Goal: Task Accomplishment & Management: Complete application form

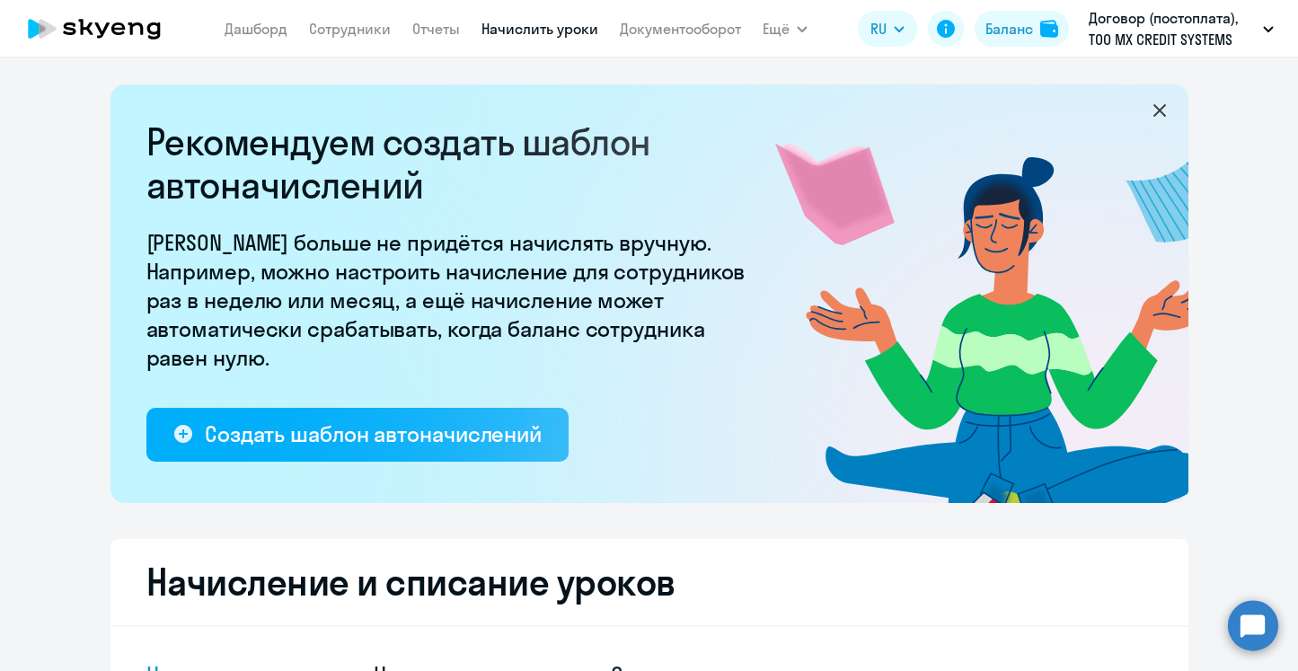
select select "10"
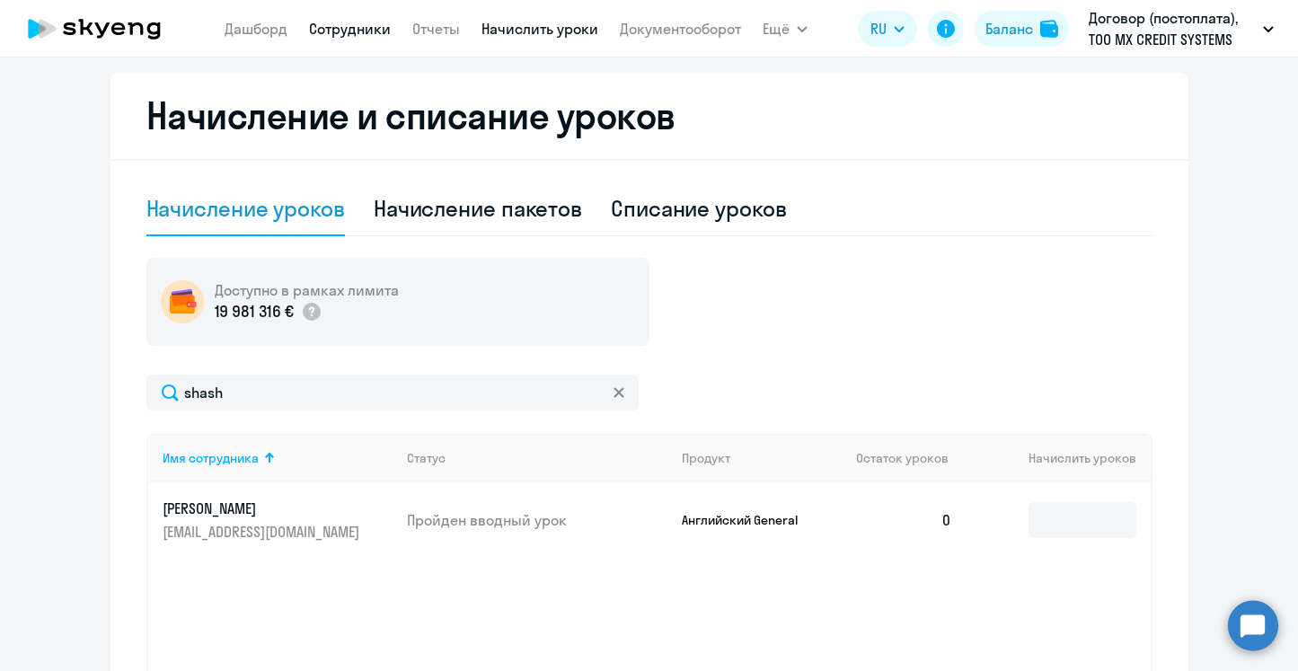
click at [330, 34] on link "Сотрудники" at bounding box center [350, 29] width 82 height 18
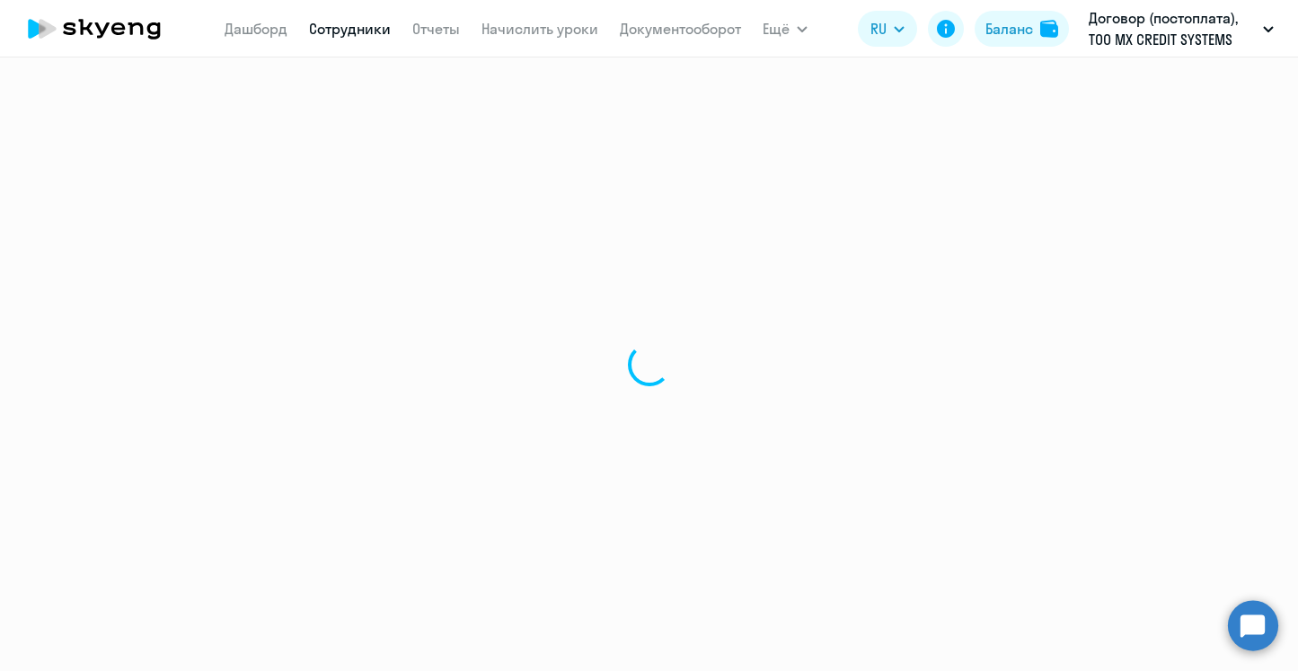
select select "30"
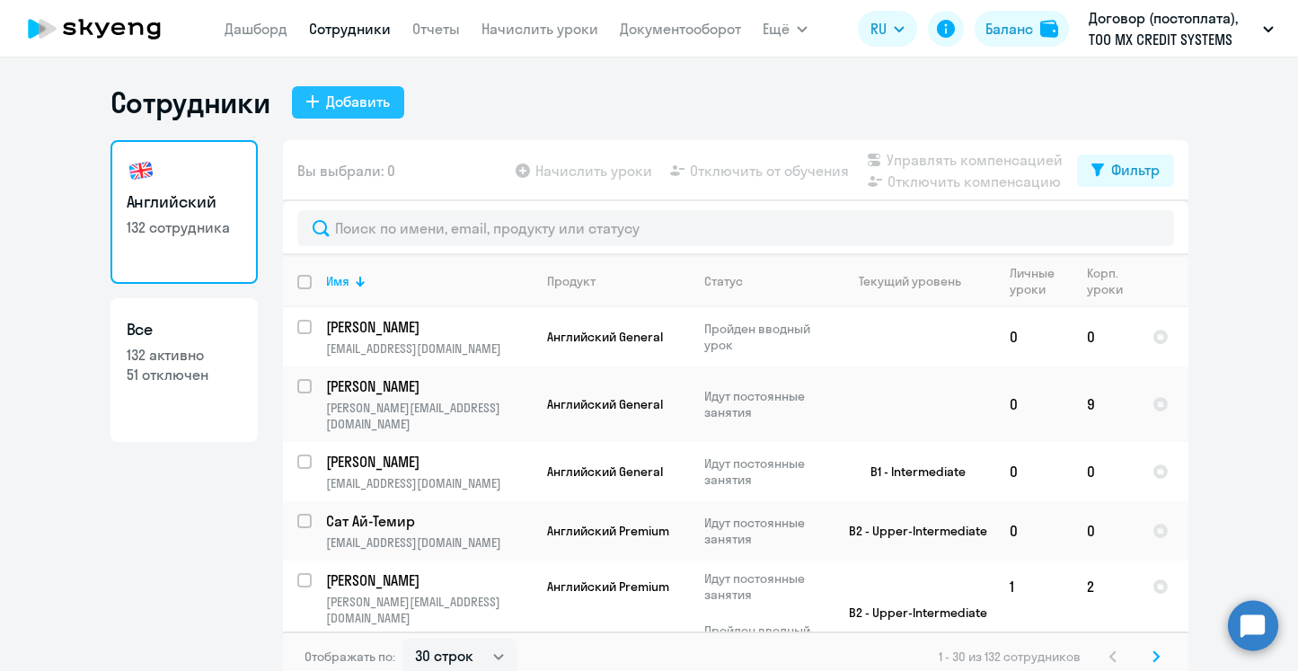
click at [389, 108] on div "Добавить" at bounding box center [358, 102] width 64 height 22
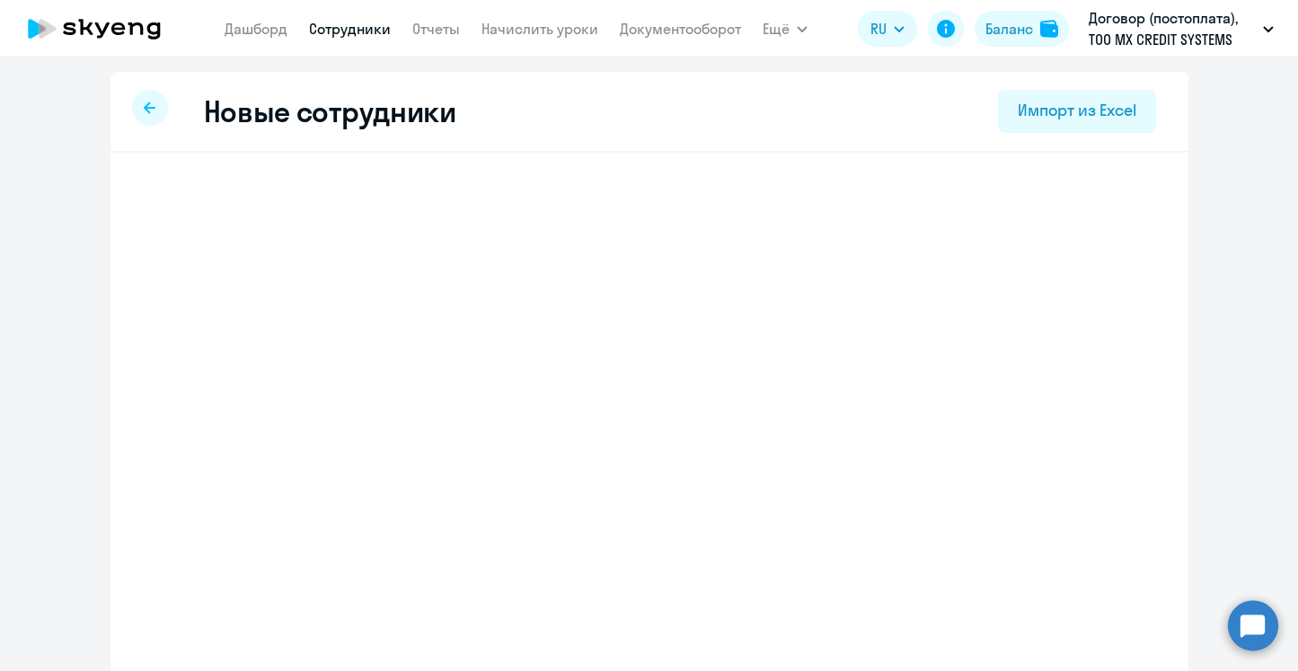
select select "english_adult_not_native_speaker"
select select "3"
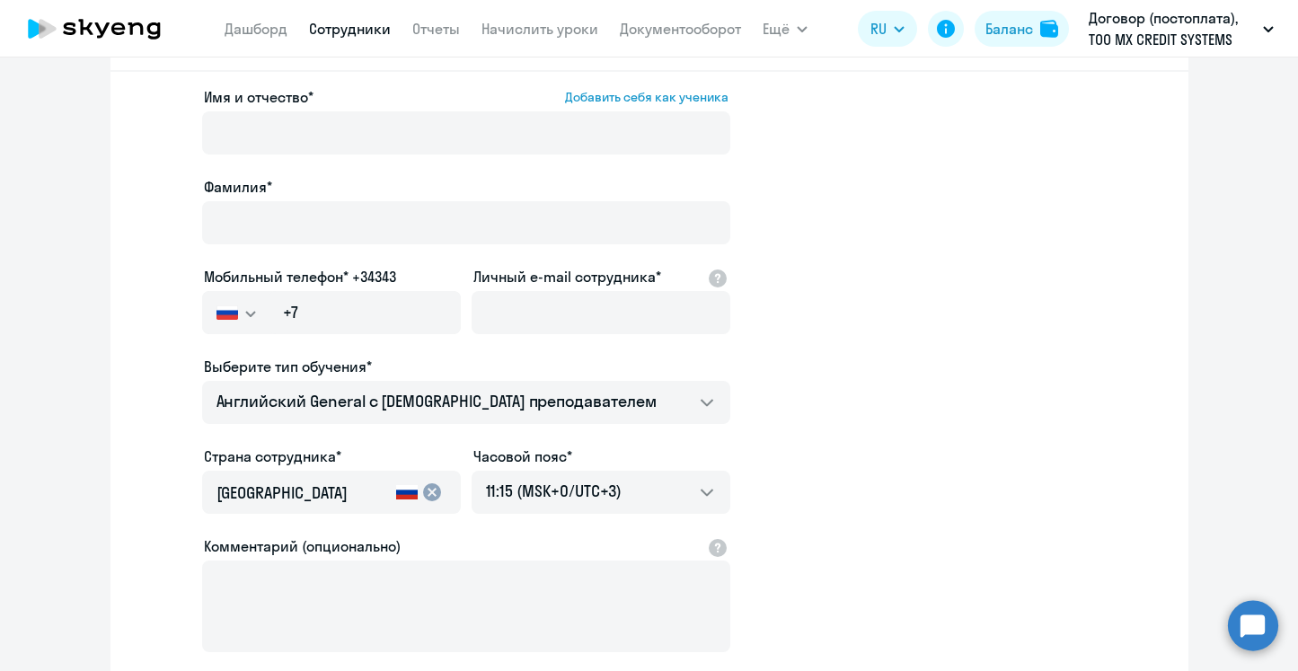
scroll to position [134, 0]
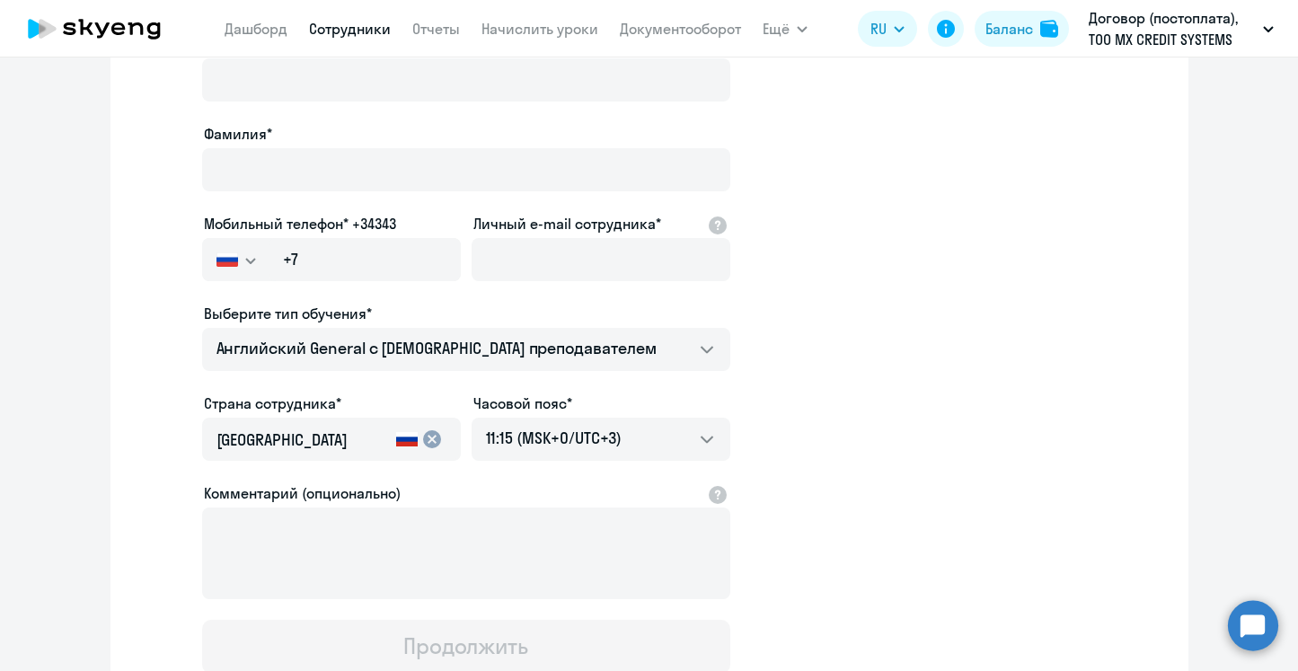
click at [237, 259] on img "button" at bounding box center [228, 259] width 22 height 14
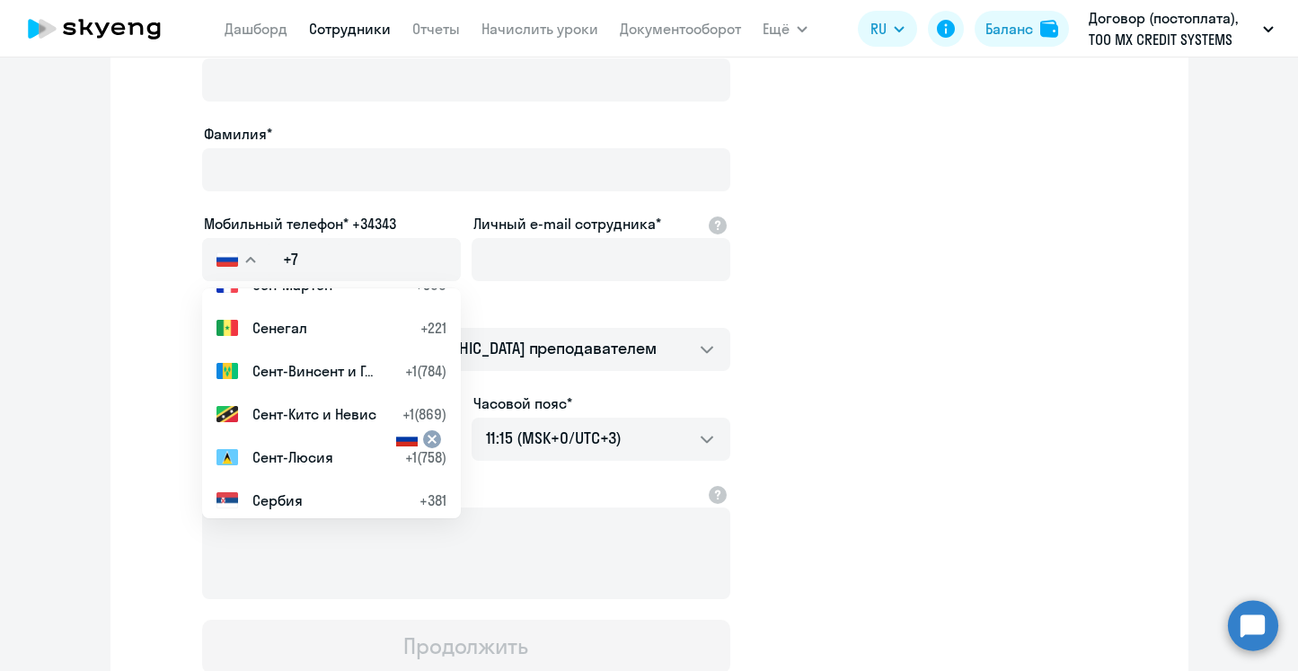
scroll to position [7166, 0]
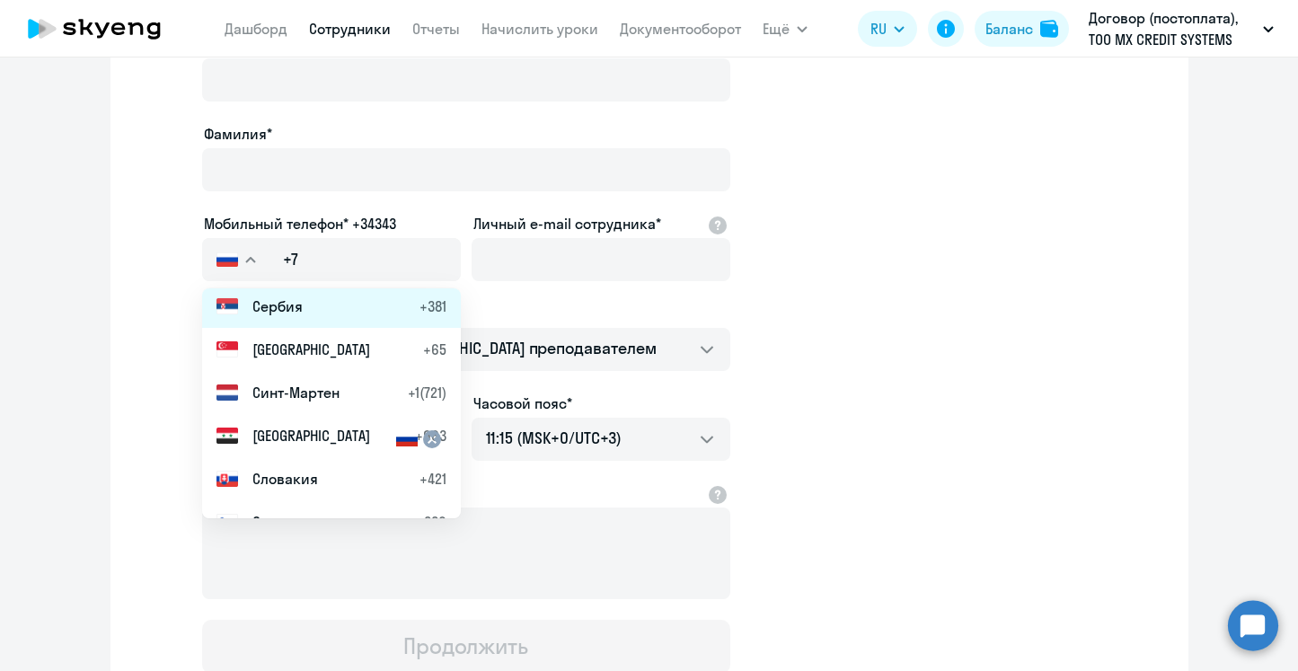
click at [284, 305] on span "Сербия" at bounding box center [277, 307] width 50 height 22
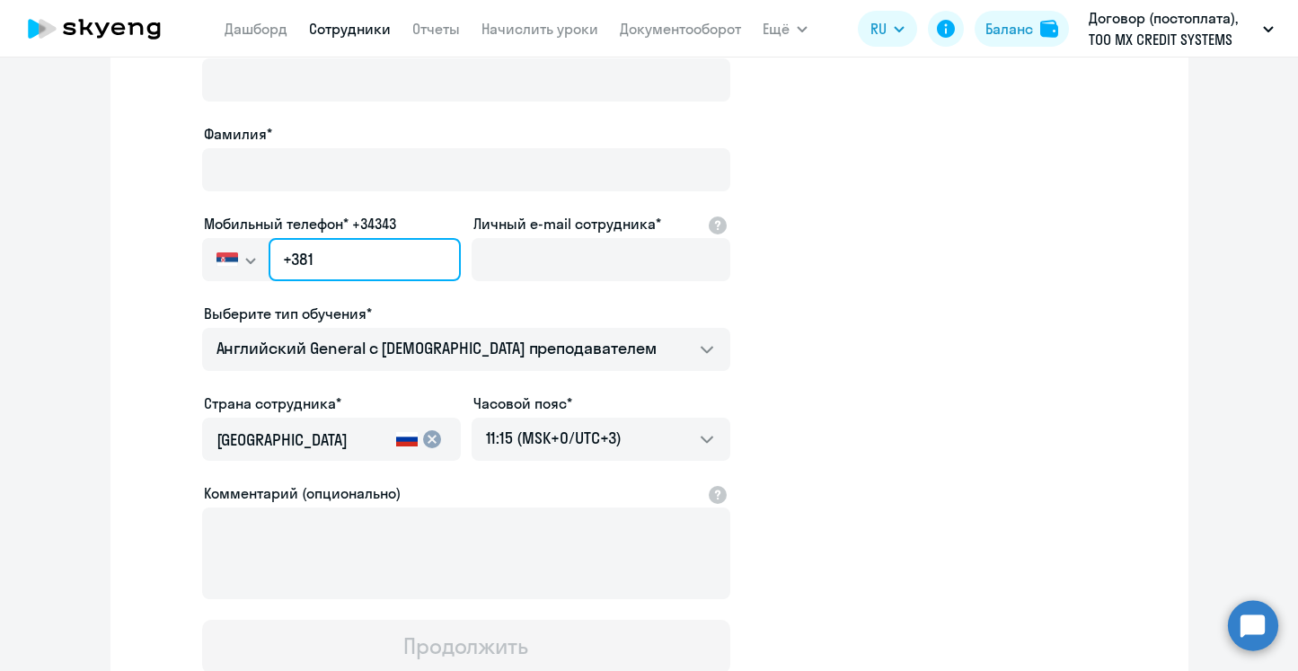
click at [354, 249] on input "+381" at bounding box center [364, 259] width 191 height 43
paste input "[PHONE_NUMBER]"
type input "[PHONE_NUMBER]"
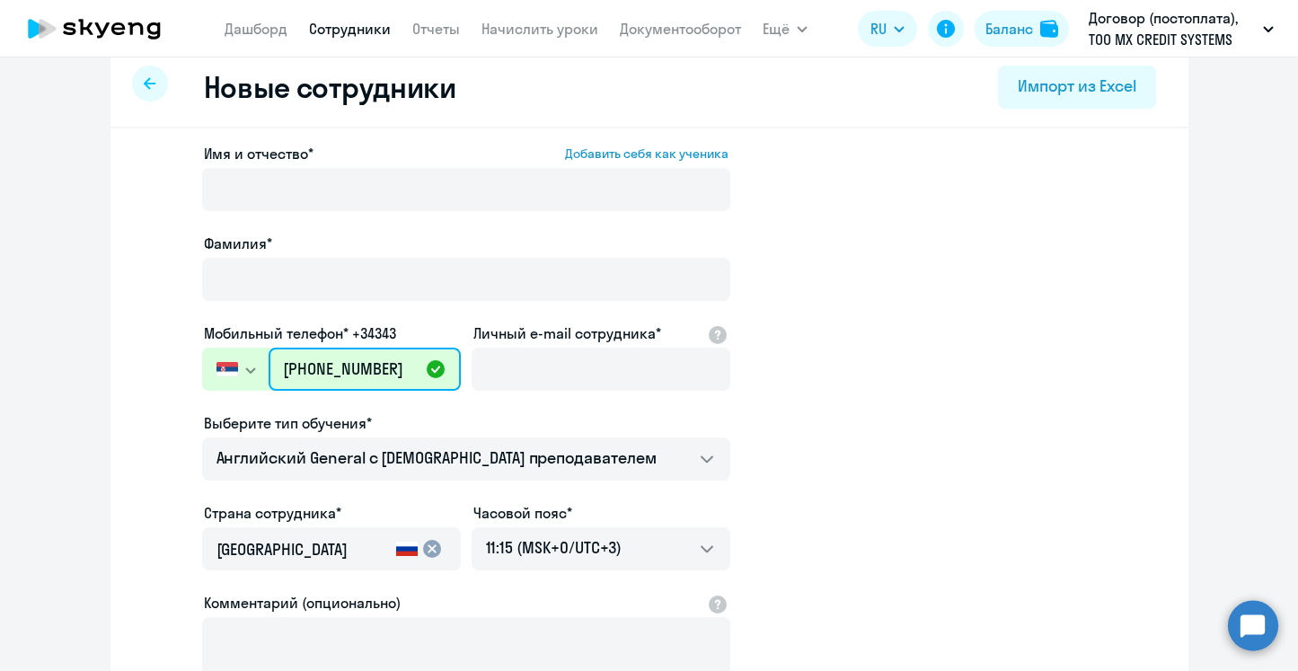
scroll to position [27, 0]
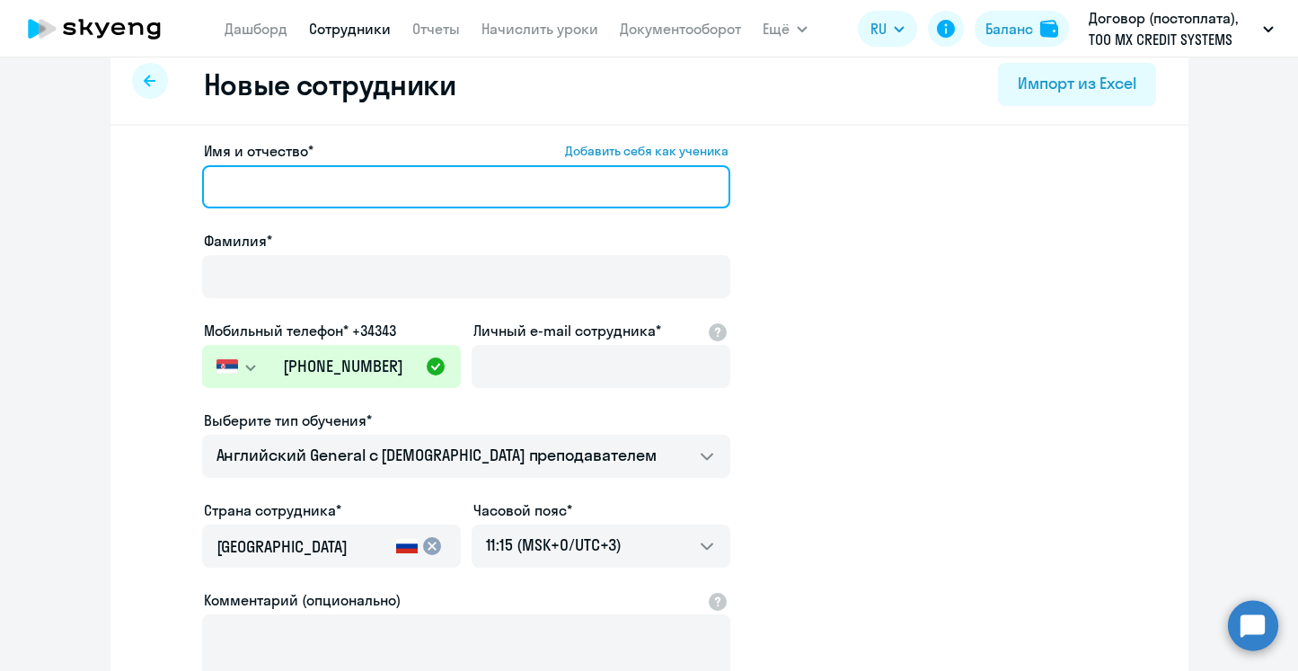
click at [313, 198] on input "Имя и отчество* Добавить себя как ученика" at bounding box center [466, 186] width 528 height 43
paste input "[PERSON_NAME]"
click at [313, 198] on input "[PERSON_NAME]" at bounding box center [466, 186] width 528 height 43
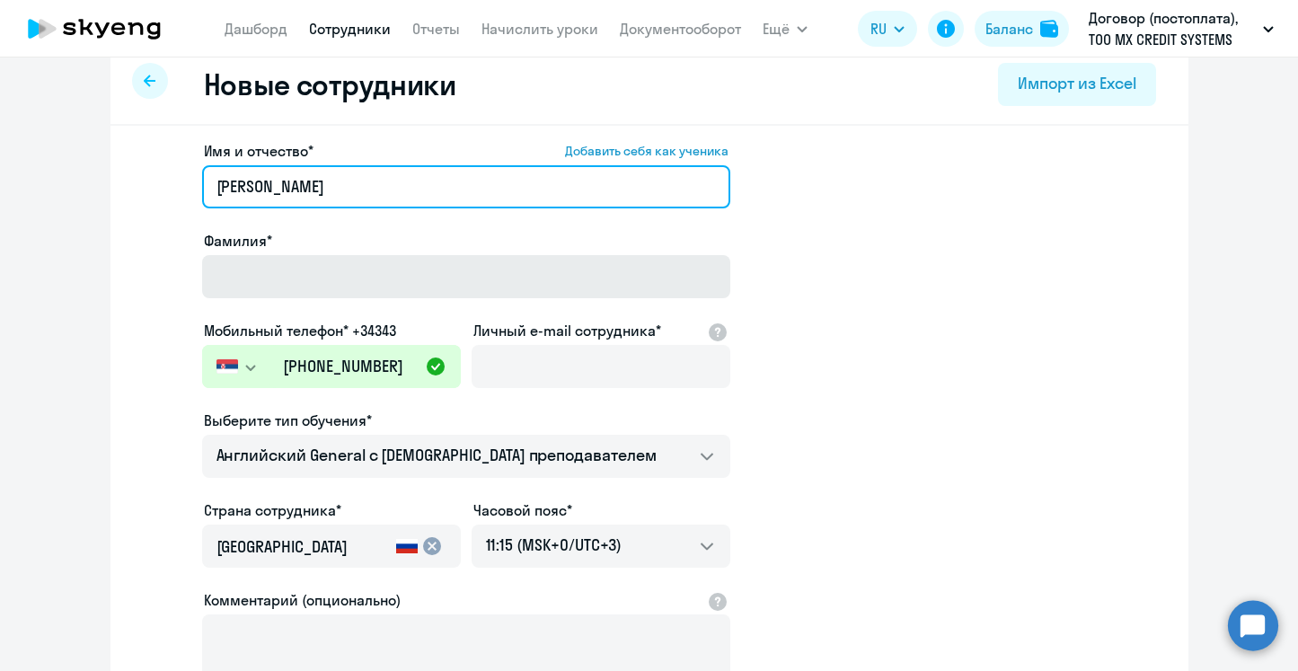
type input "[PERSON_NAME]"
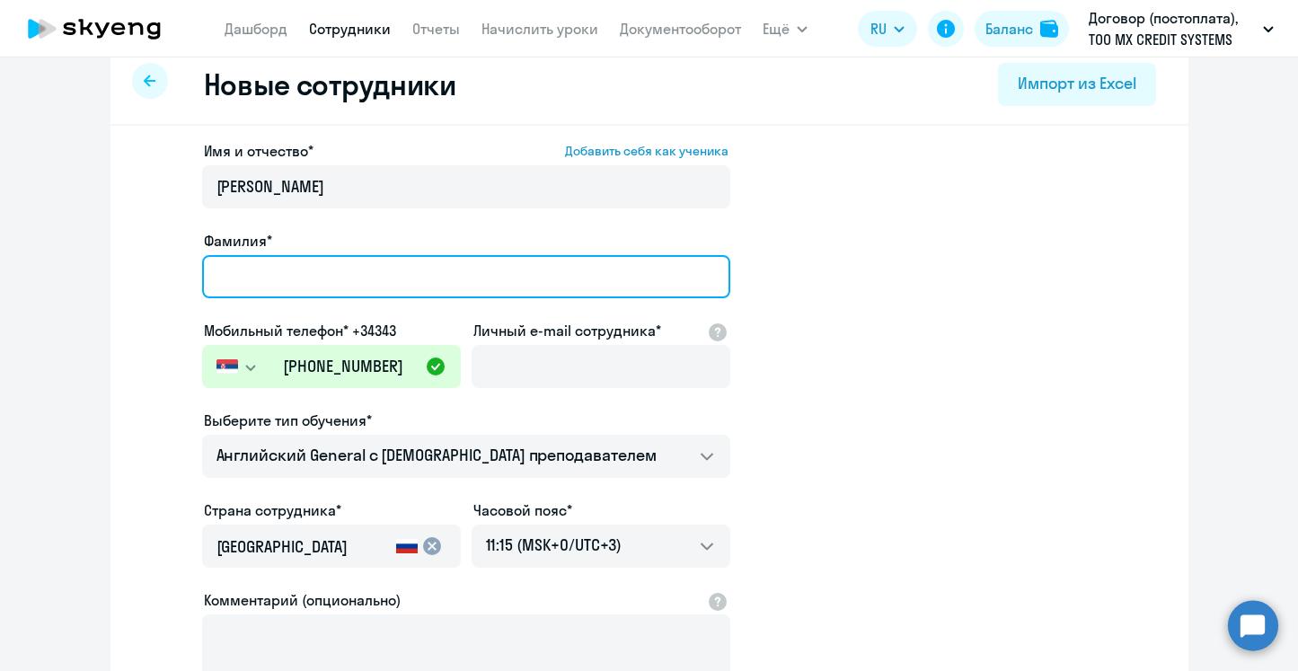
click at [316, 271] on input "Фамилия*" at bounding box center [466, 276] width 528 height 43
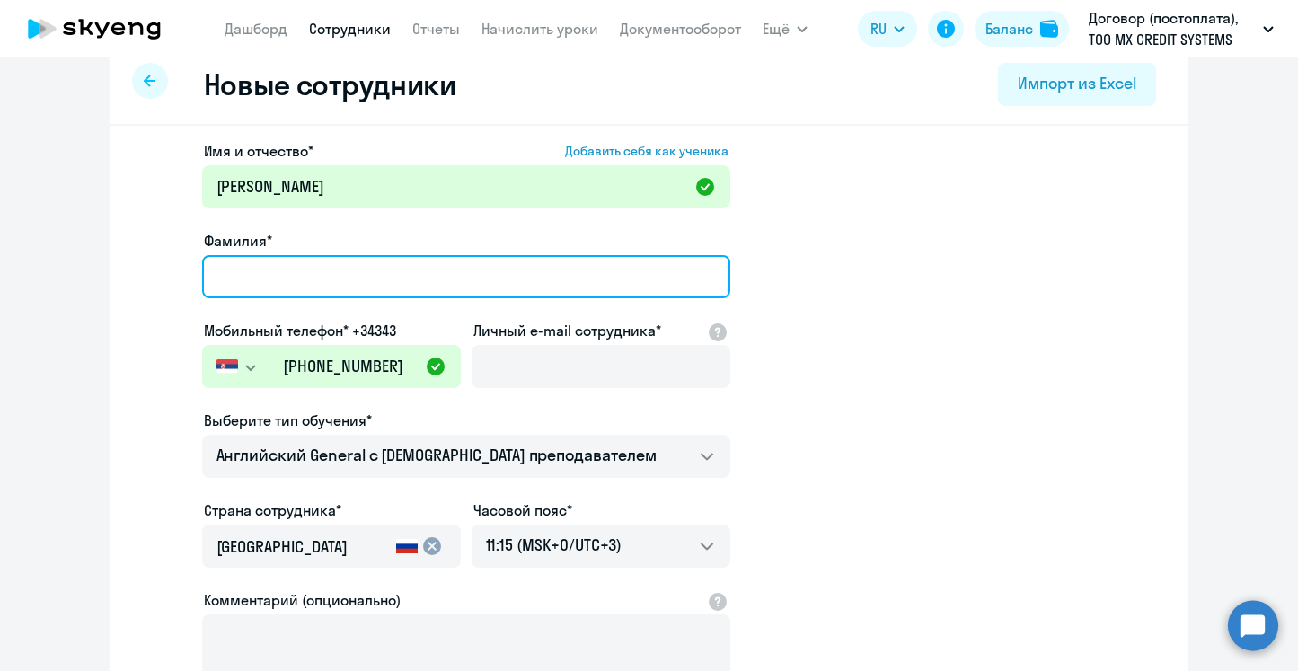
paste input "Shashin"
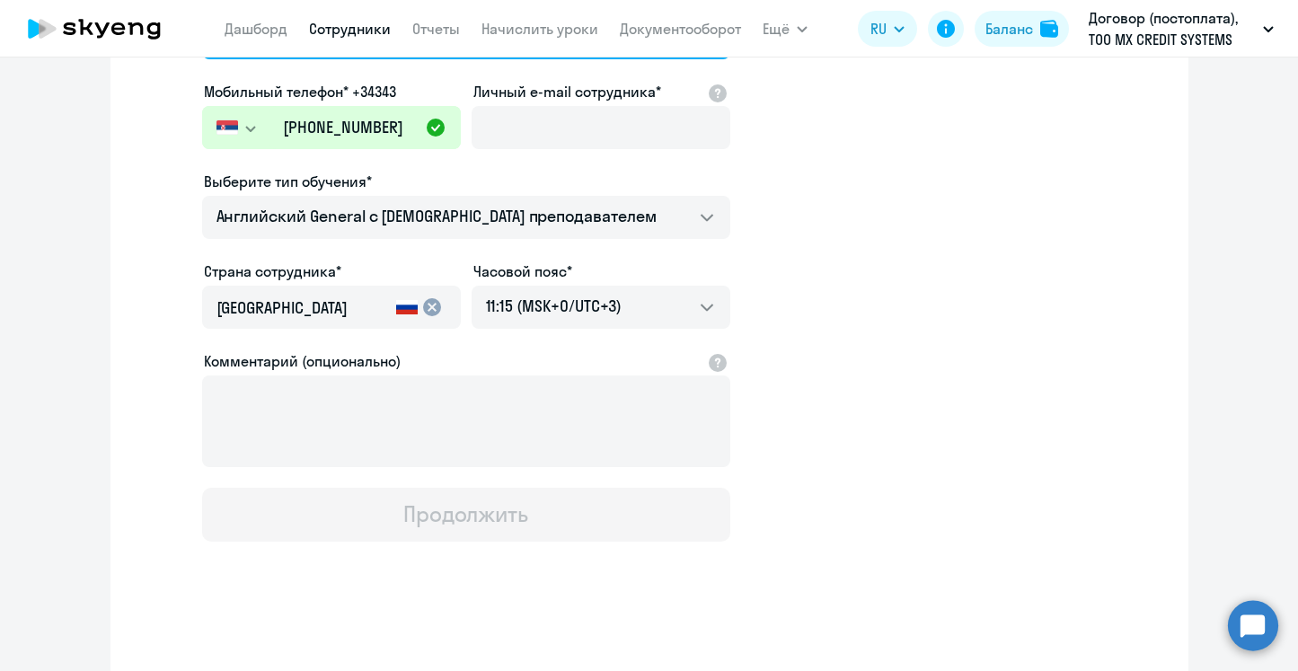
scroll to position [270, 0]
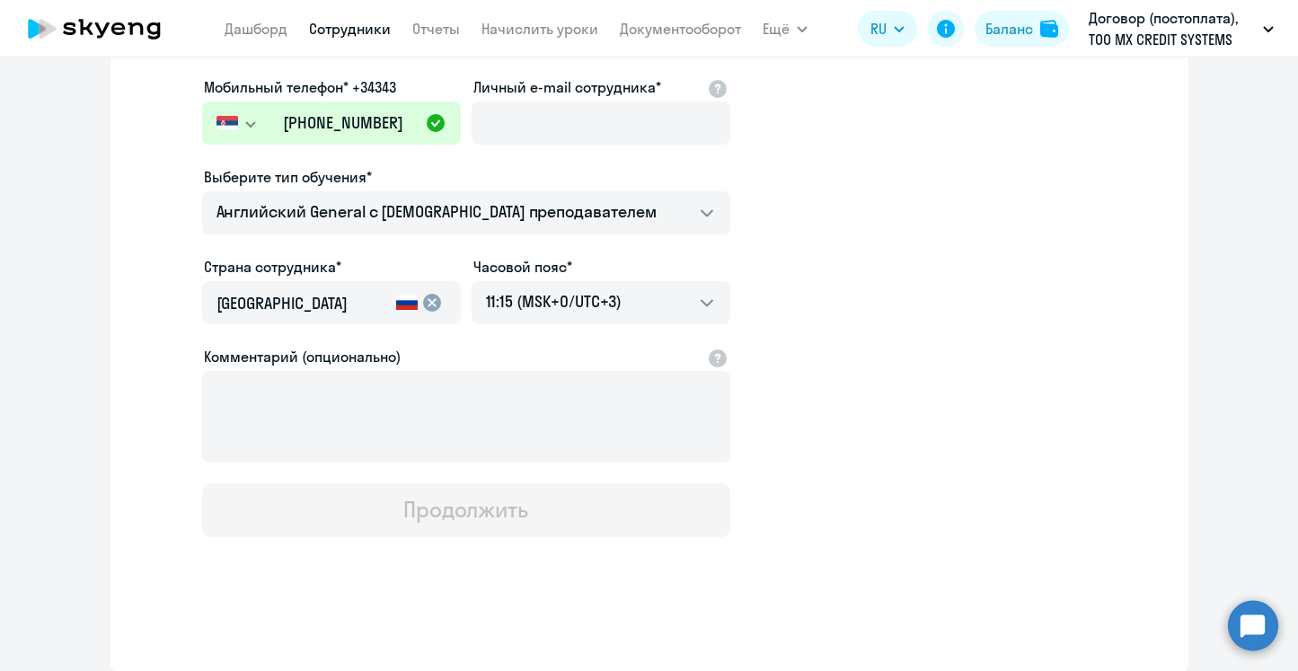
type input "Shashin"
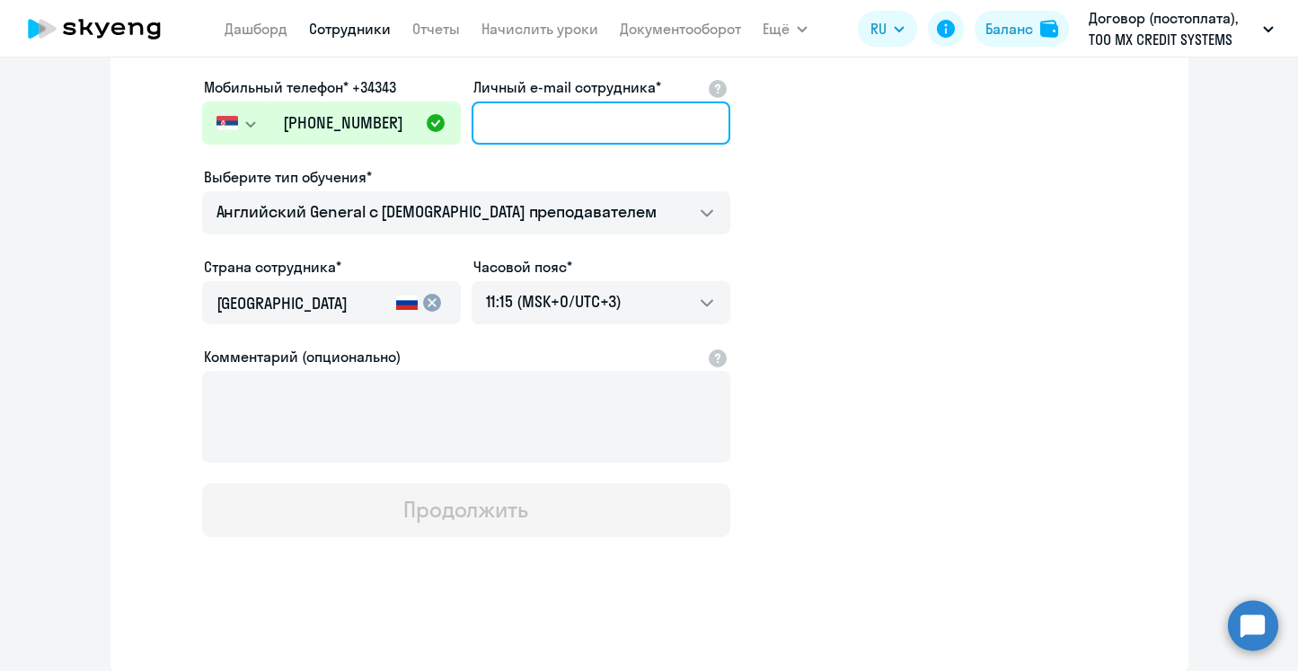
click at [568, 125] on input "Личный e-mail сотрудника*" at bounding box center [601, 123] width 259 height 43
paste input "[PERSON_NAME][EMAIL_ADDRESS][DOMAIN_NAME]"
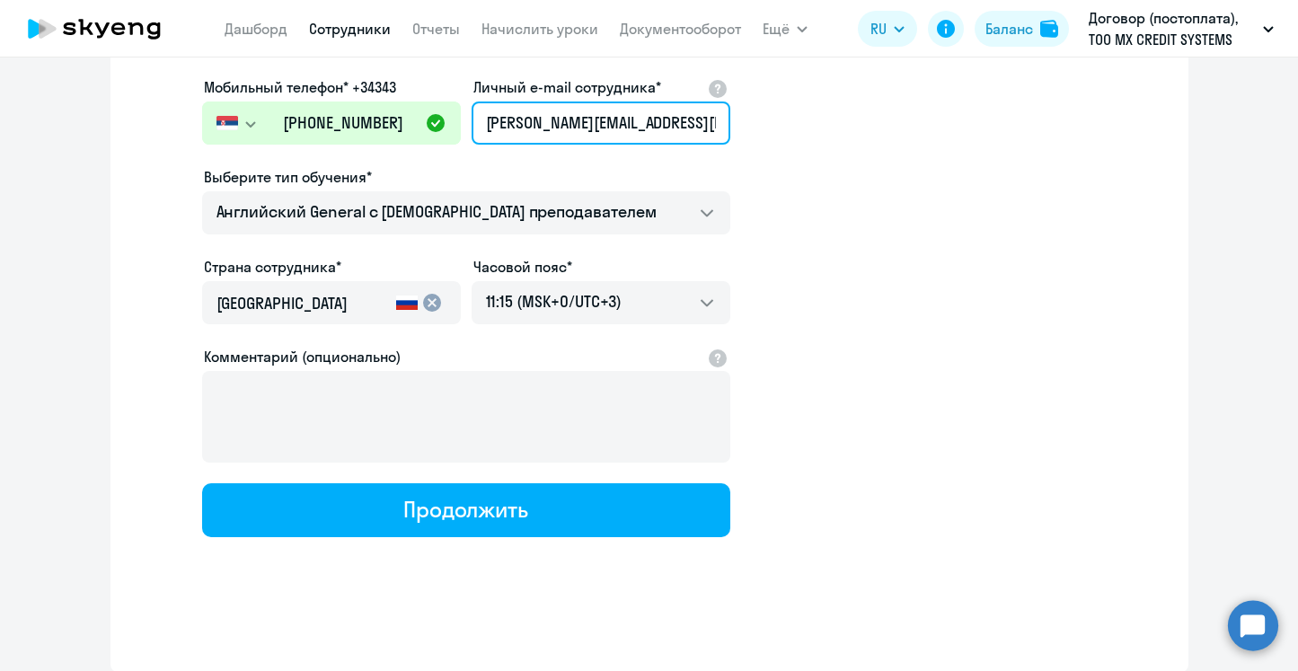
type input "[PERSON_NAME][EMAIL_ADDRESS][DOMAIN_NAME]"
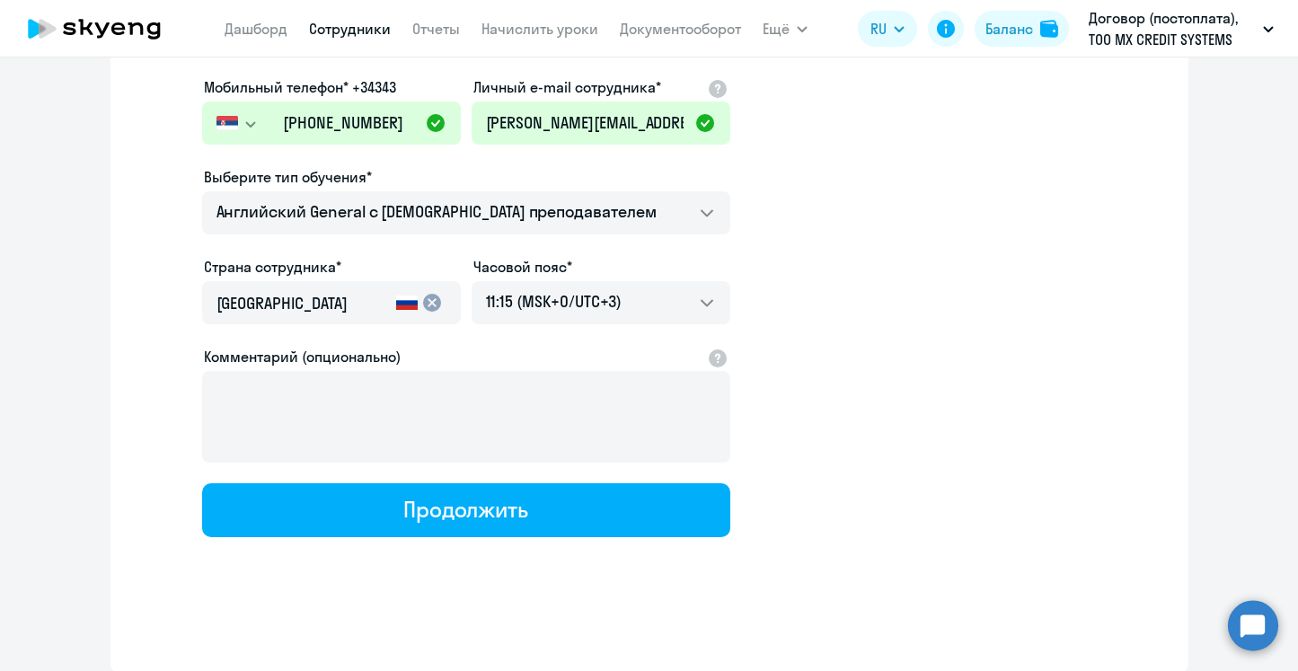
click at [776, 228] on app-new-student-form "Имя и отчество* Добавить себя как ученика [PERSON_NAME]* [PERSON_NAME] телефон*…" at bounding box center [649, 217] width 1021 height 641
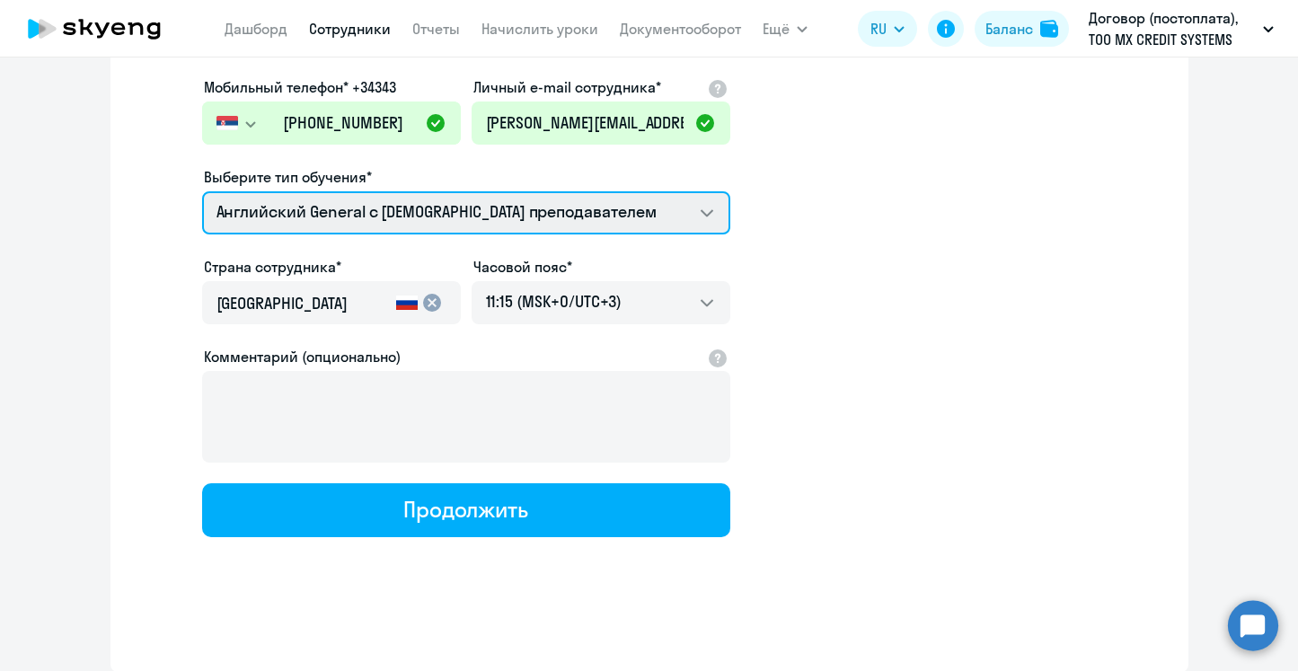
click at [579, 218] on select "COMMON.SERVICE_TITLE.LONG.SPANISH_ADULT_NOT_NATIVE_SPEAKER_PREMIUM Премиум [DEM…" at bounding box center [466, 212] width 528 height 43
select select "english_adult_not_native_speaker_premium"
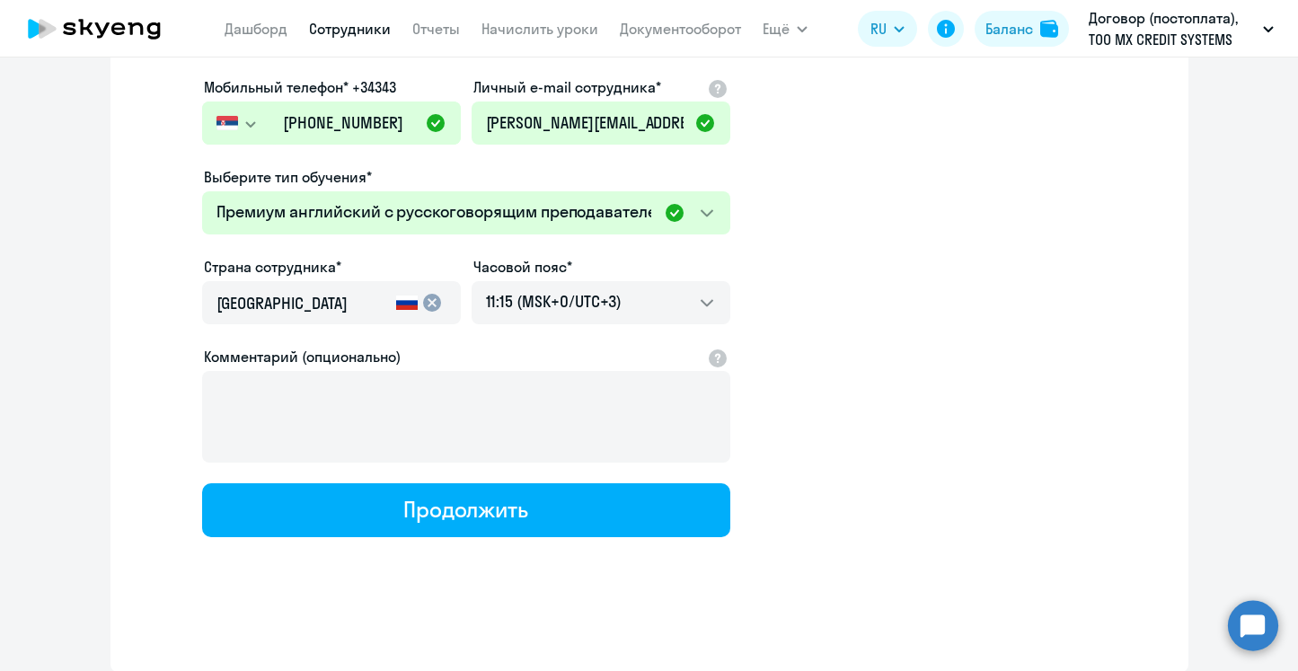
click at [440, 304] on mat-icon "cancel" at bounding box center [432, 303] width 22 height 22
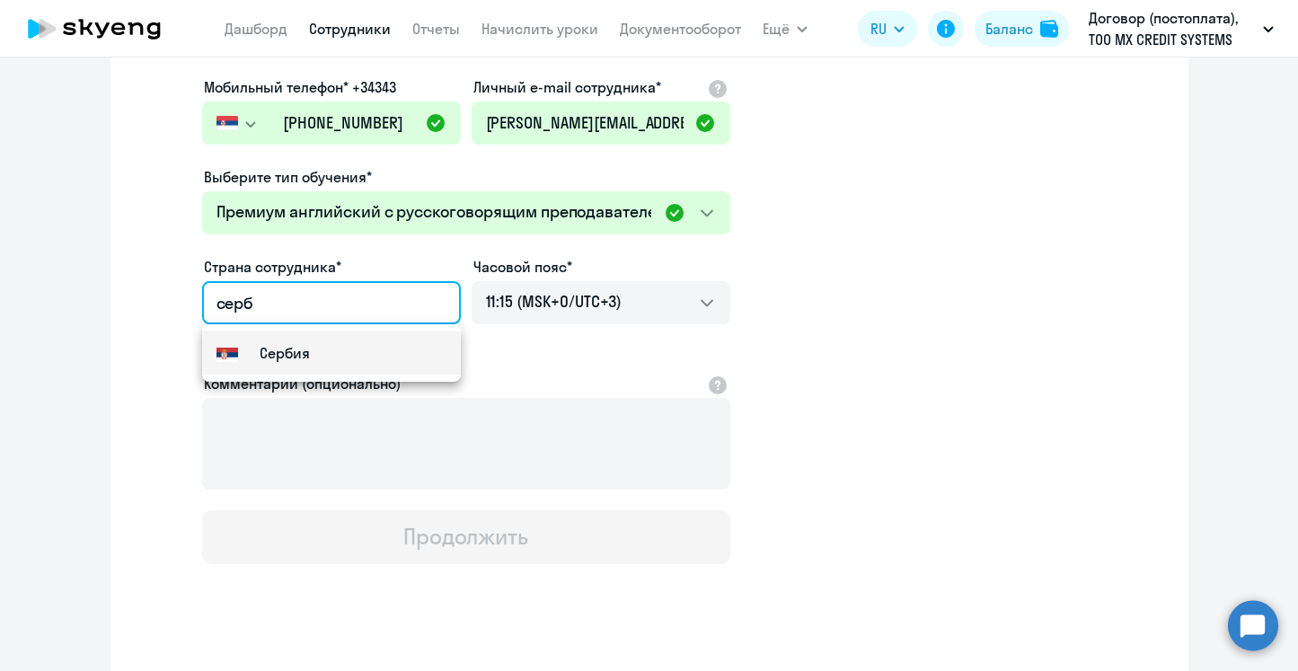
click at [348, 359] on mat-option "Сербия" at bounding box center [331, 353] width 259 height 43
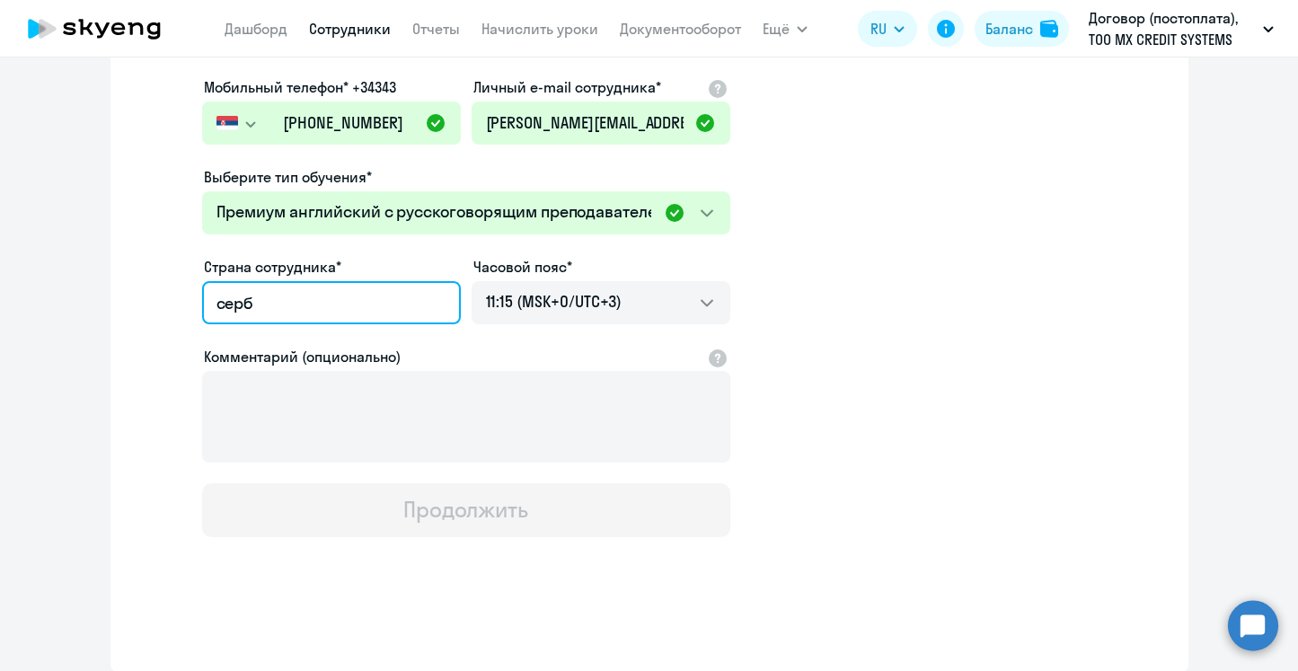
type input "Сербия"
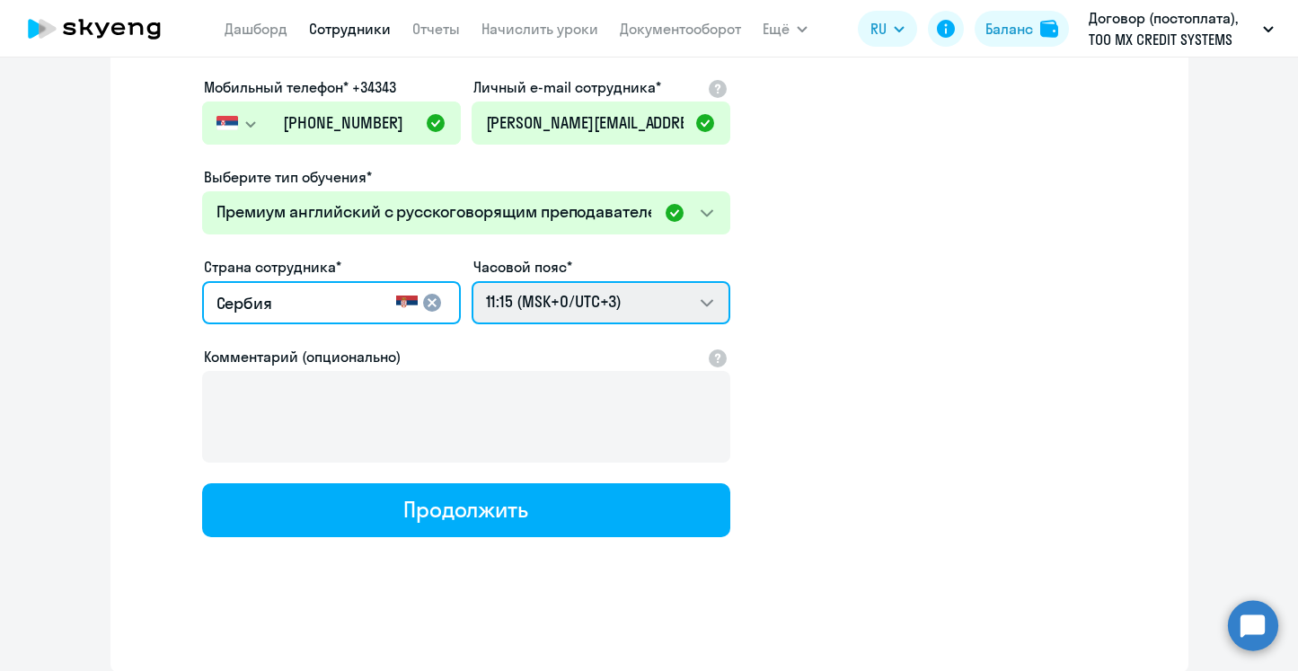
click at [649, 314] on select "21:15 (MSK-14/UTC-11) 22:15 (MSK-13/UTC-10) 23:15 (MSK-12/UTC-9) 00:15 (MSK-11/…" at bounding box center [601, 302] width 259 height 43
select select "2"
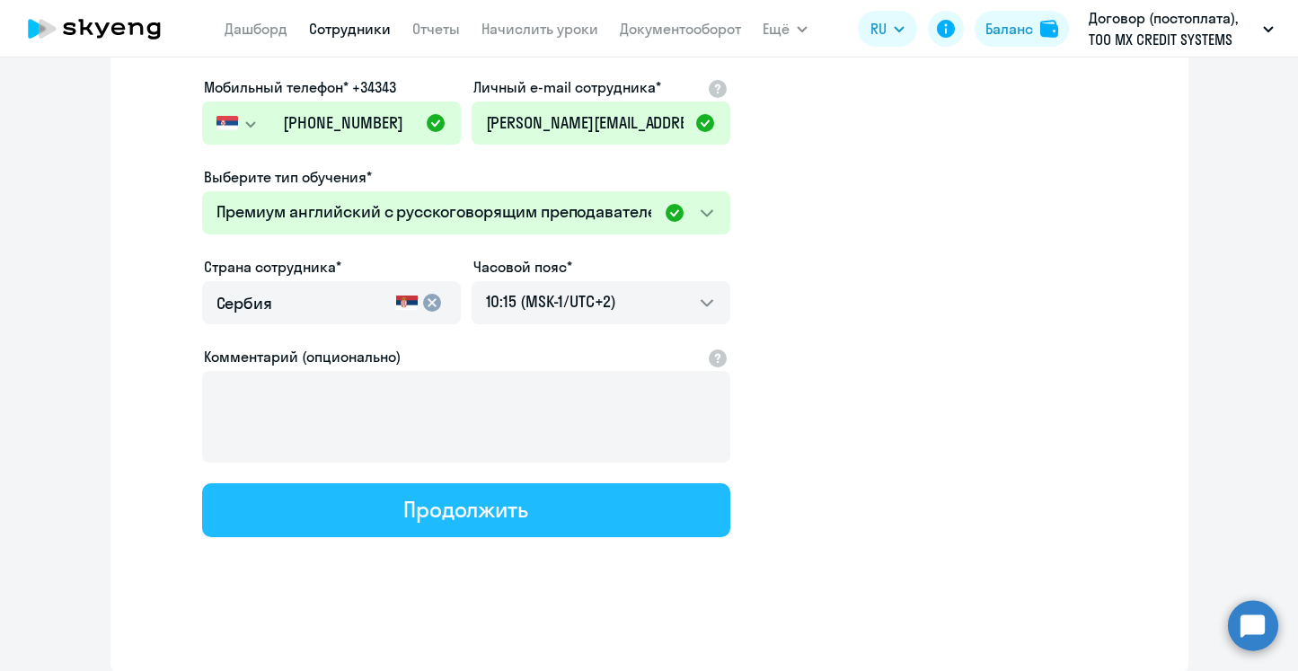
click at [610, 527] on button "Продолжить" at bounding box center [466, 510] width 528 height 54
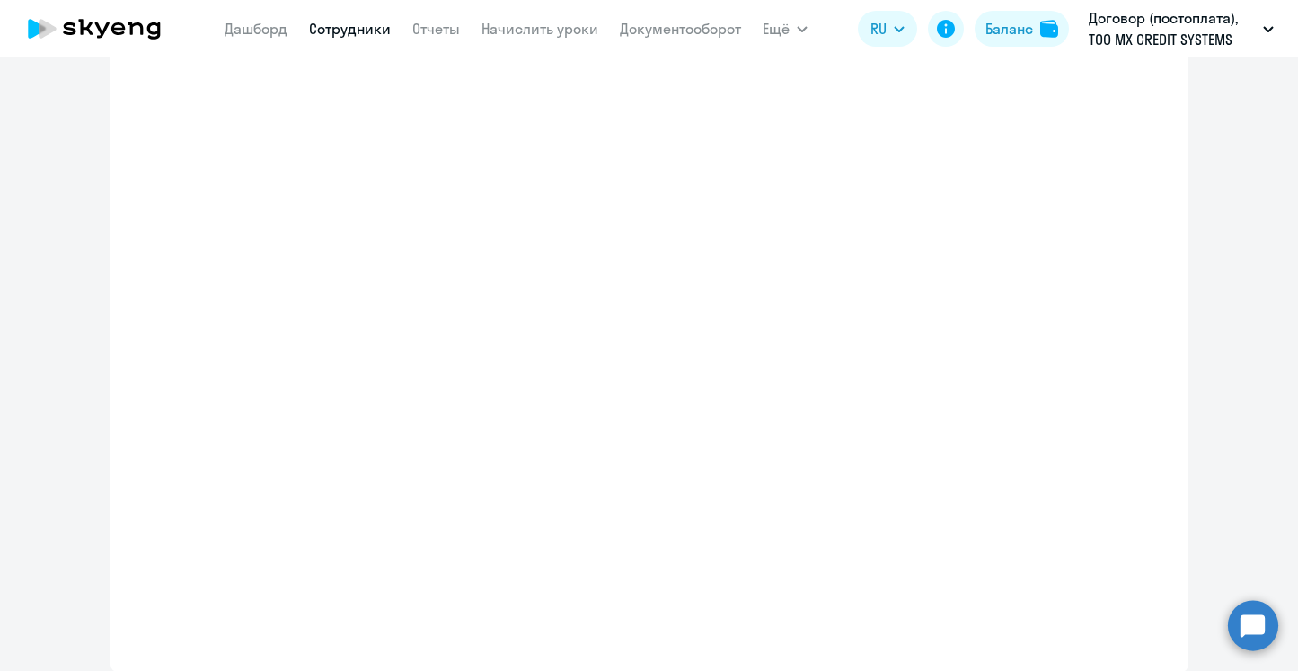
select select "english_adult_not_native_speaker_premium"
select select "2"
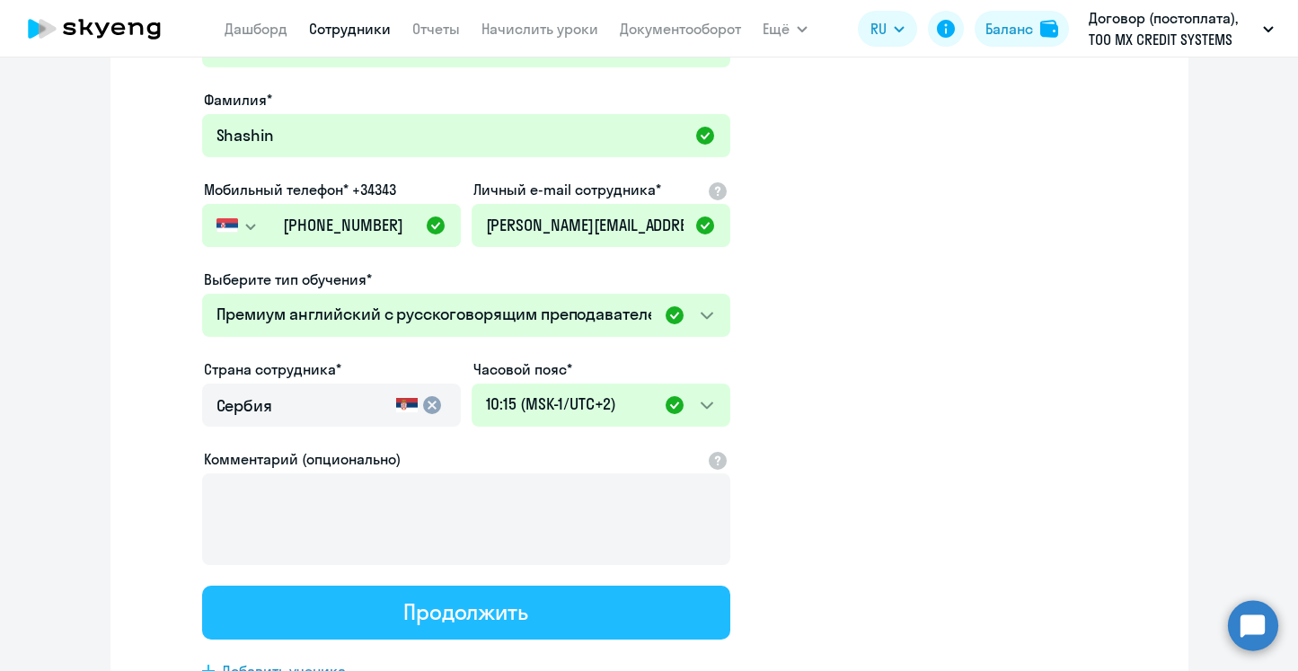
scroll to position [0, 0]
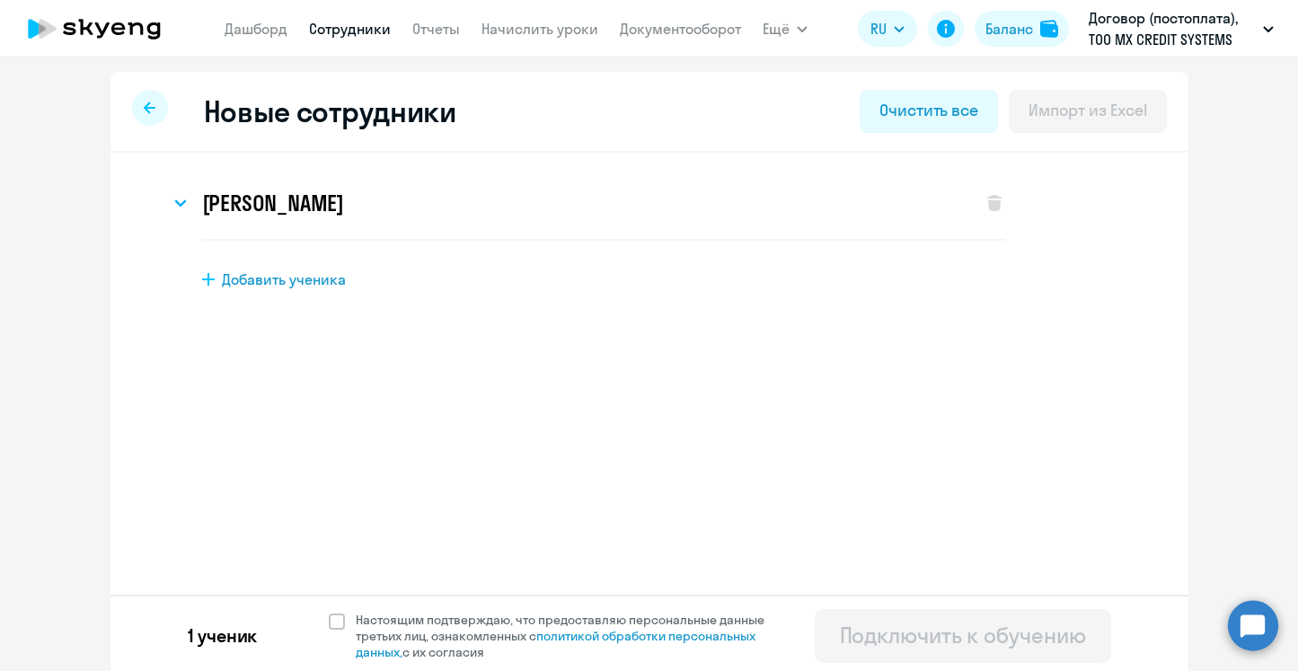
click at [424, 664] on div "1 ученик Настоящим подтверждаю, что предоставляю персональные данные третьих ли…" at bounding box center [650, 635] width 1078 height 81
click at [423, 626] on span "Настоящим подтверждаю, что предоставляю персональные данные третьих лиц, ознако…" at bounding box center [571, 636] width 430 height 49
click at [329, 612] on input "Настоящим подтверждаю, что предоставляю персональные данные третьих лиц, ознако…" at bounding box center [328, 611] width 1 height 1
checkbox input "true"
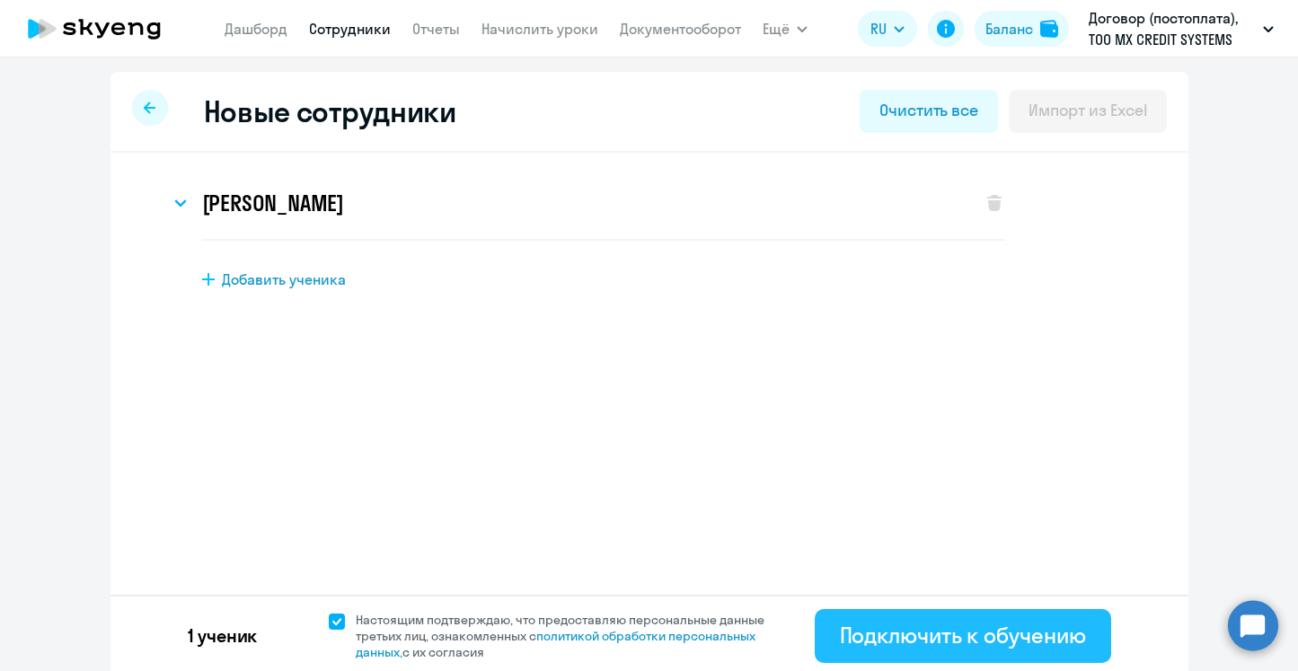
click at [951, 609] on button "Подключить к обучению" at bounding box center [963, 636] width 296 height 54
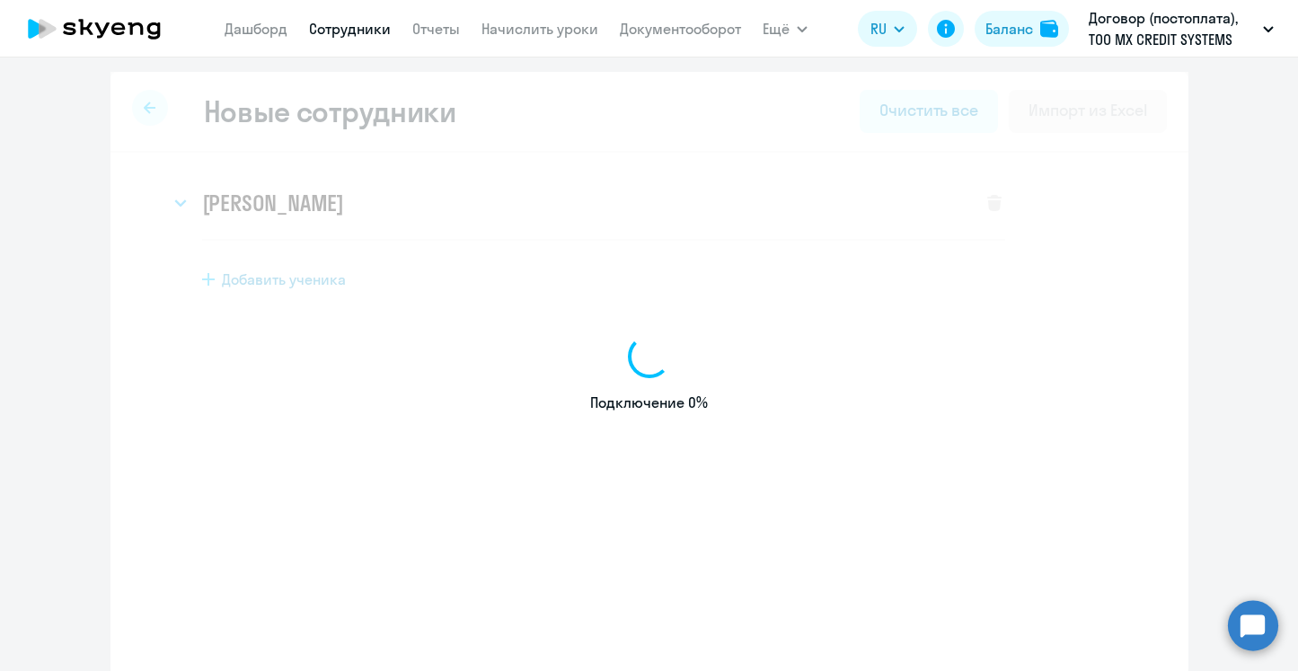
select select "english_adult_not_native_speaker"
select select "3"
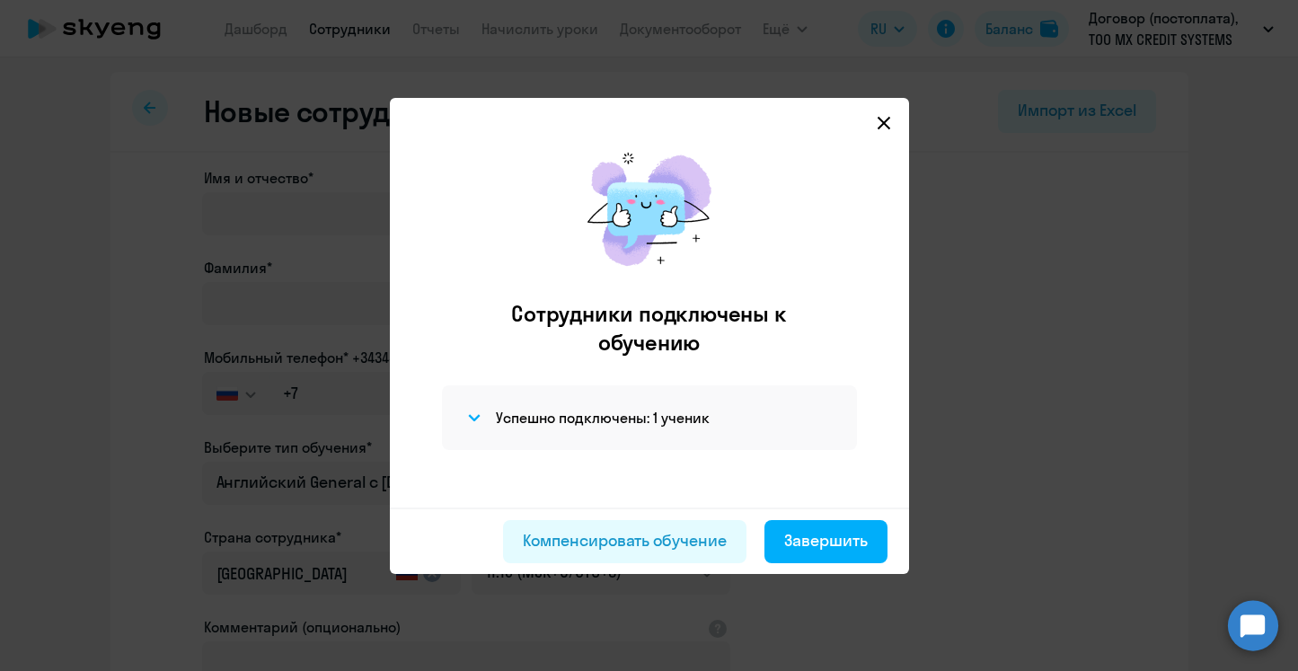
click at [897, 117] on mat-dialog-container "Сотрудники подключены к обучению Успешно подключены: 1 ученик Компенсировать об…" at bounding box center [649, 336] width 519 height 476
click at [880, 117] on icon at bounding box center [884, 123] width 14 height 14
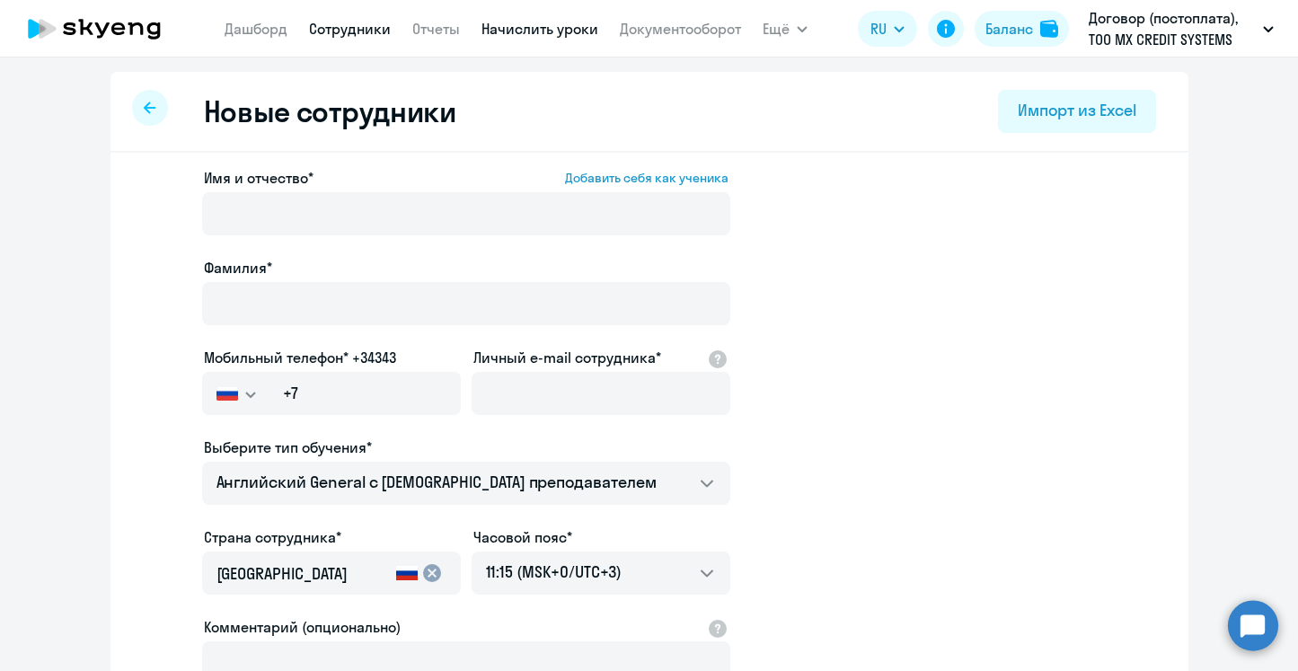
click at [559, 34] on link "Начислить уроки" at bounding box center [540, 29] width 117 height 18
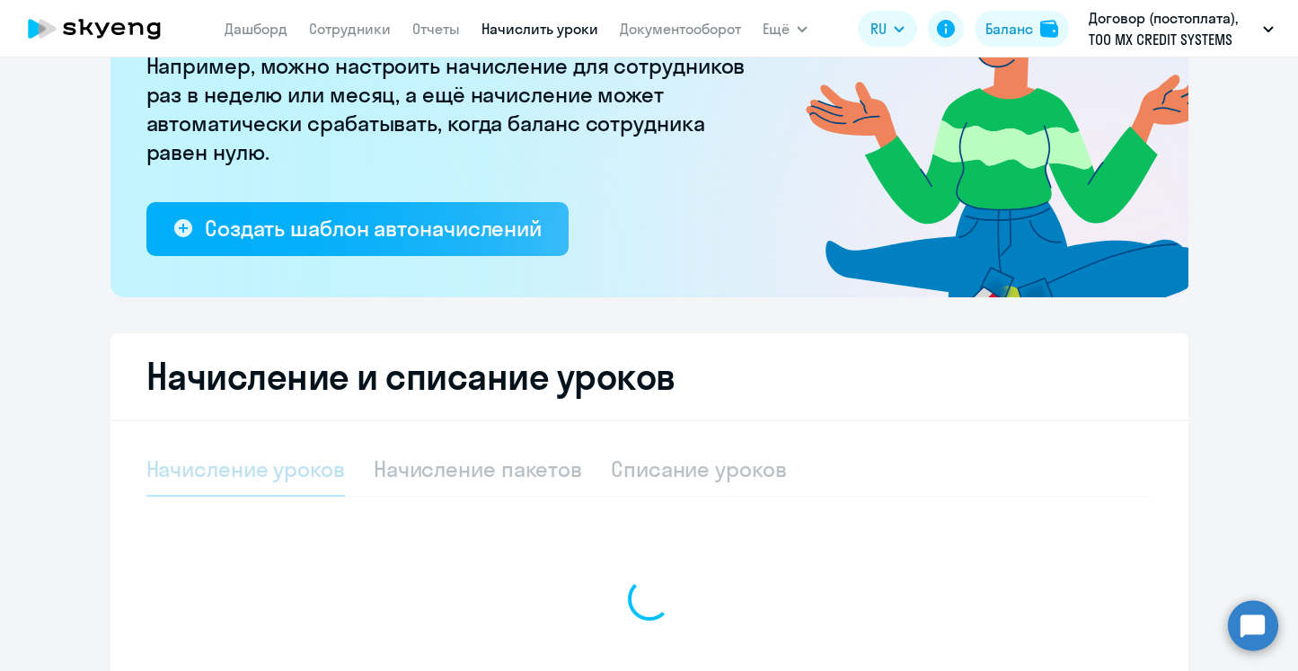
select select "10"
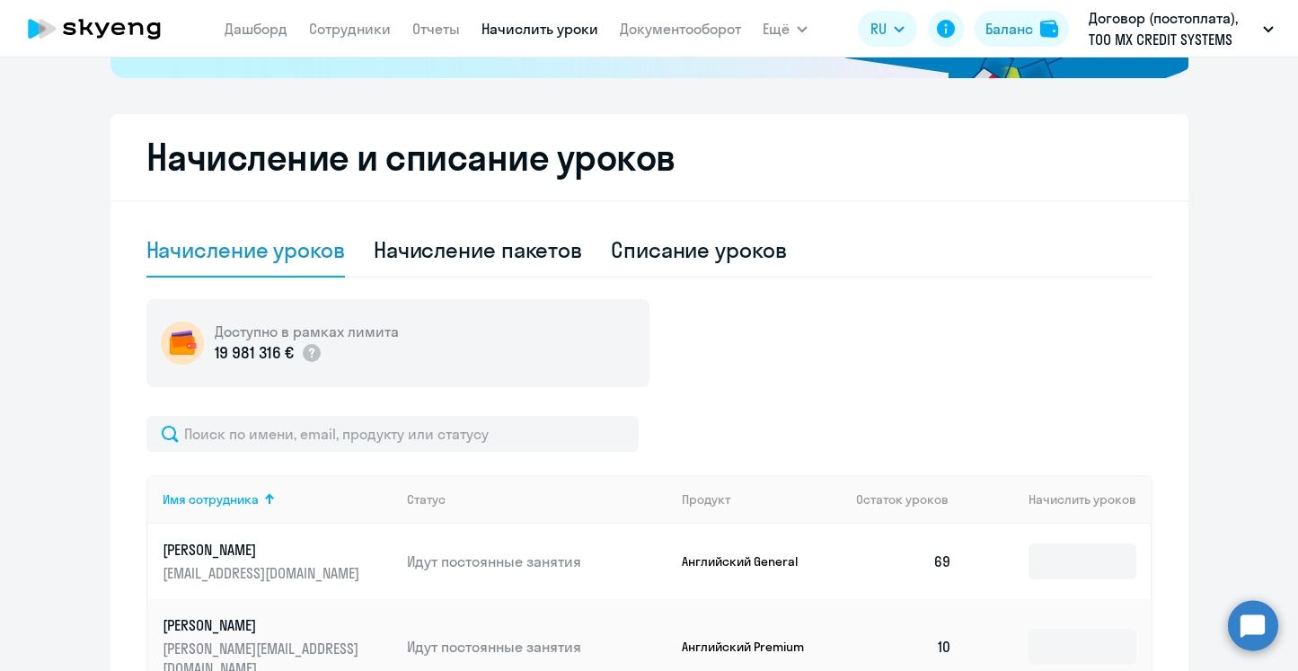
scroll to position [424, 0]
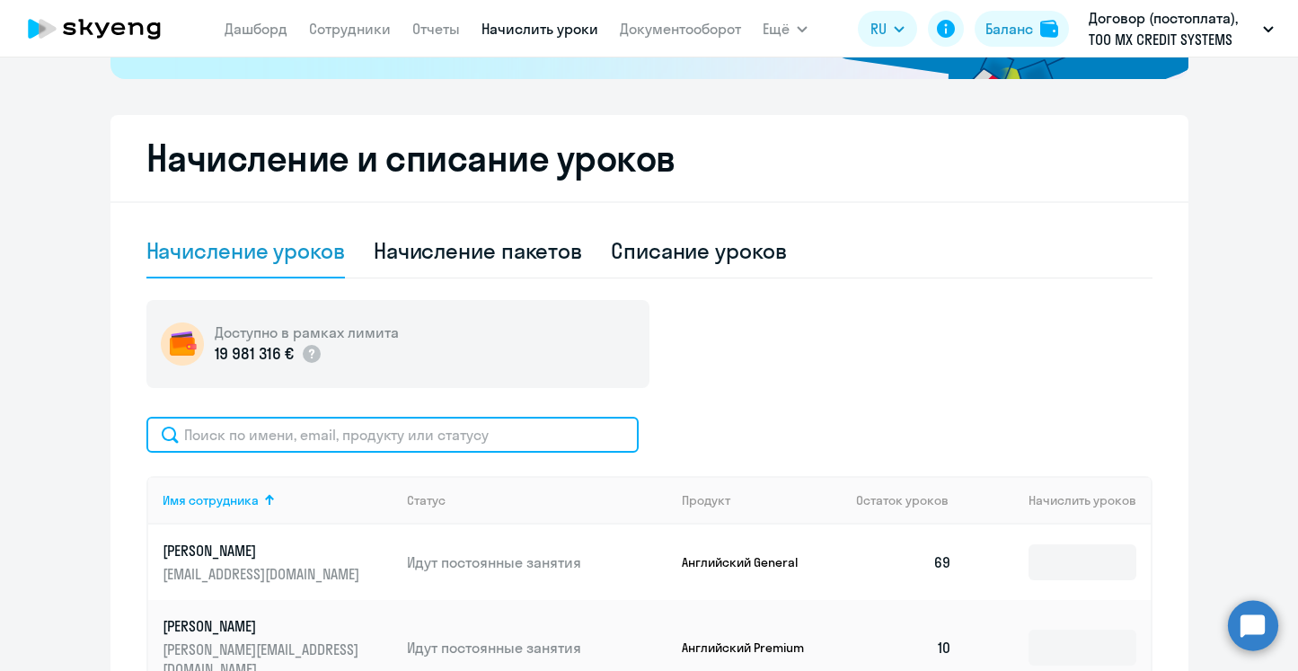
click at [365, 445] on input "text" at bounding box center [392, 435] width 492 height 36
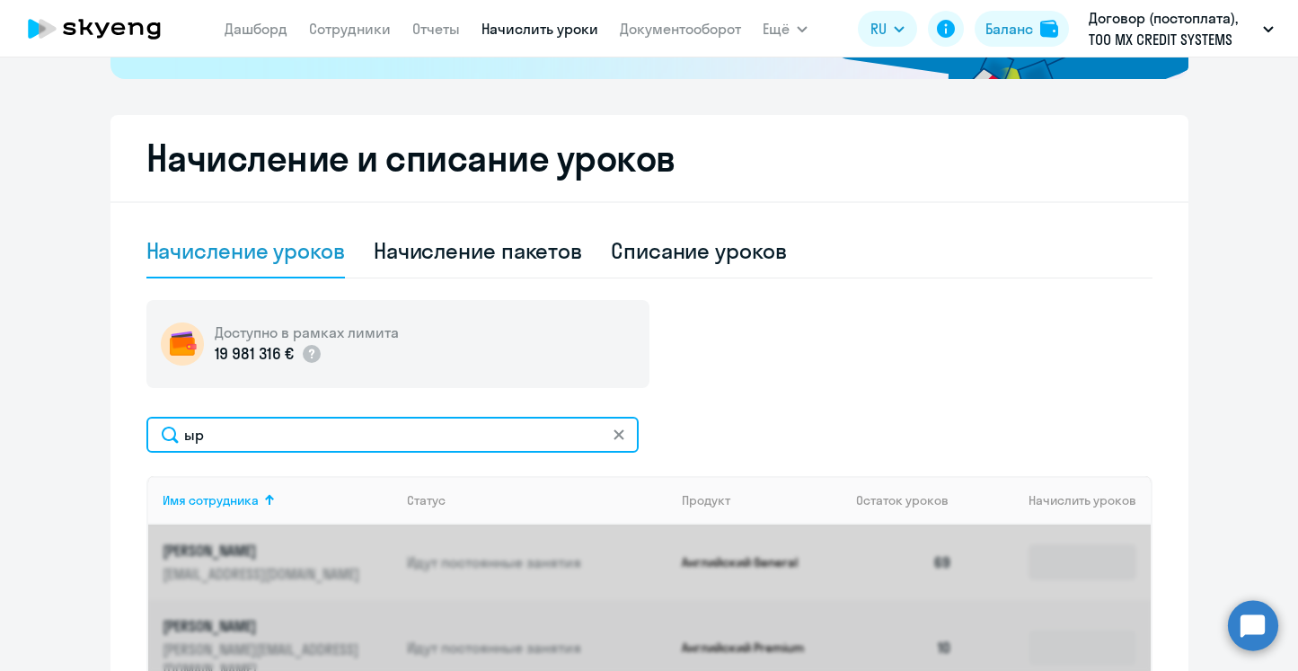
type input "ы"
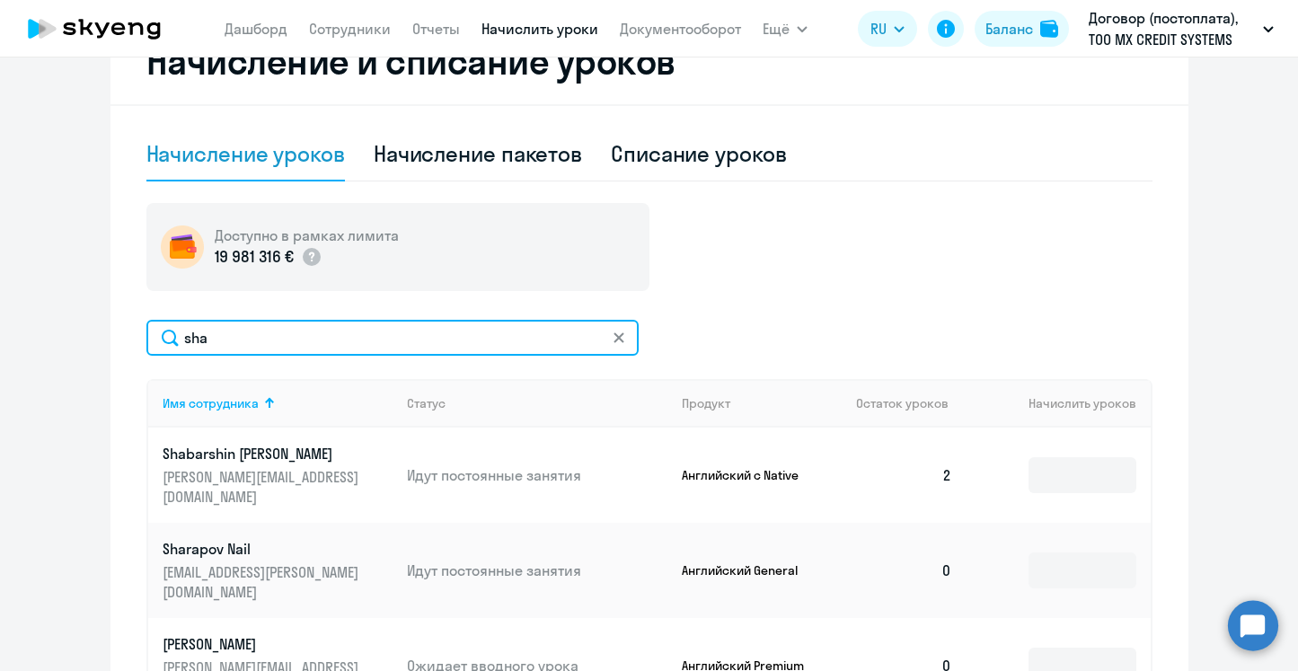
scroll to position [558, 0]
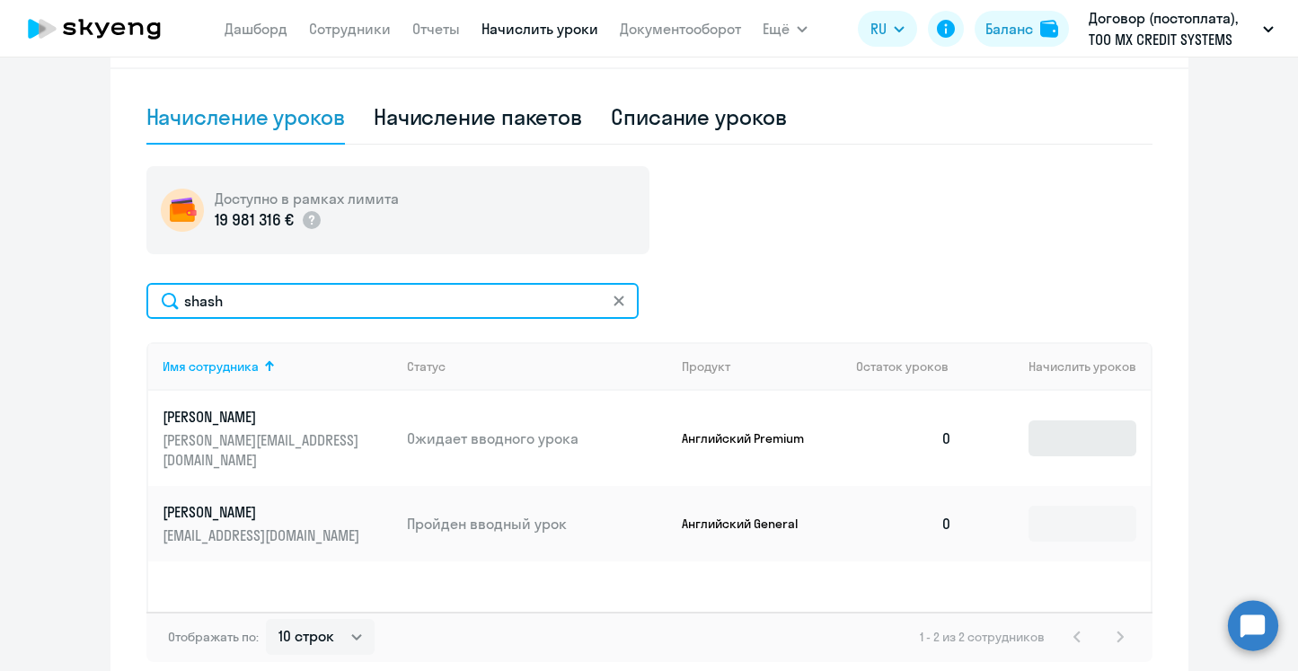
type input "shash"
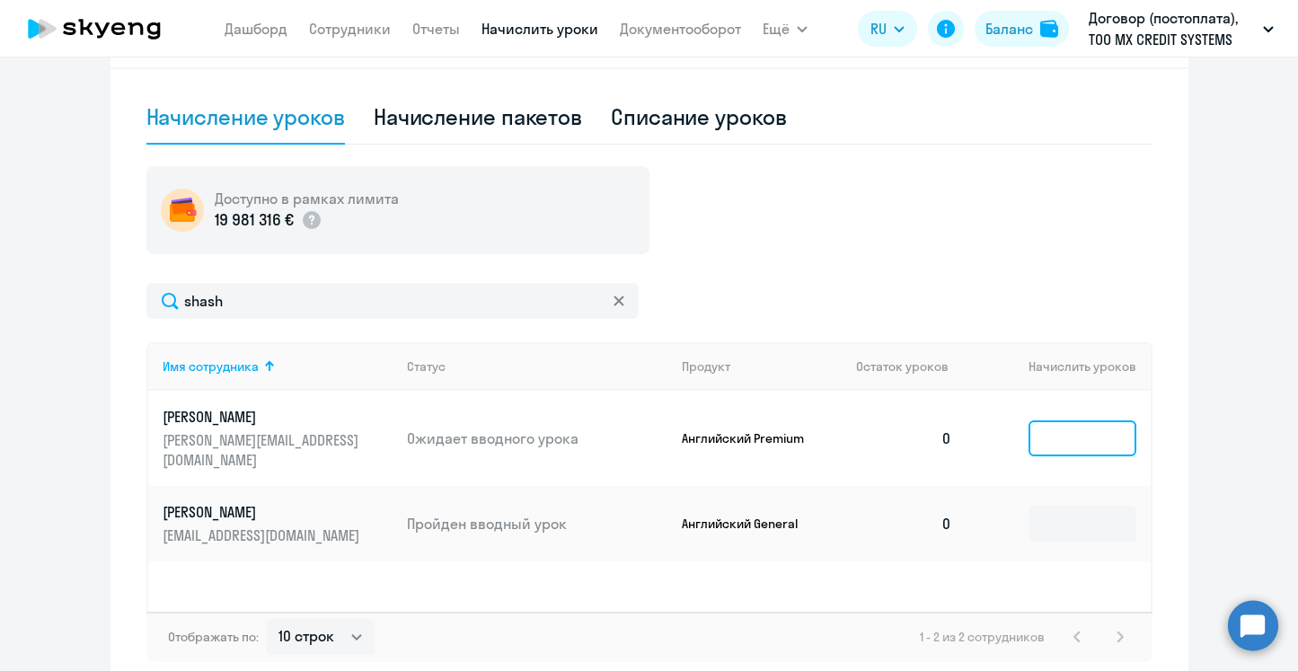
click at [1051, 430] on input at bounding box center [1083, 438] width 108 height 36
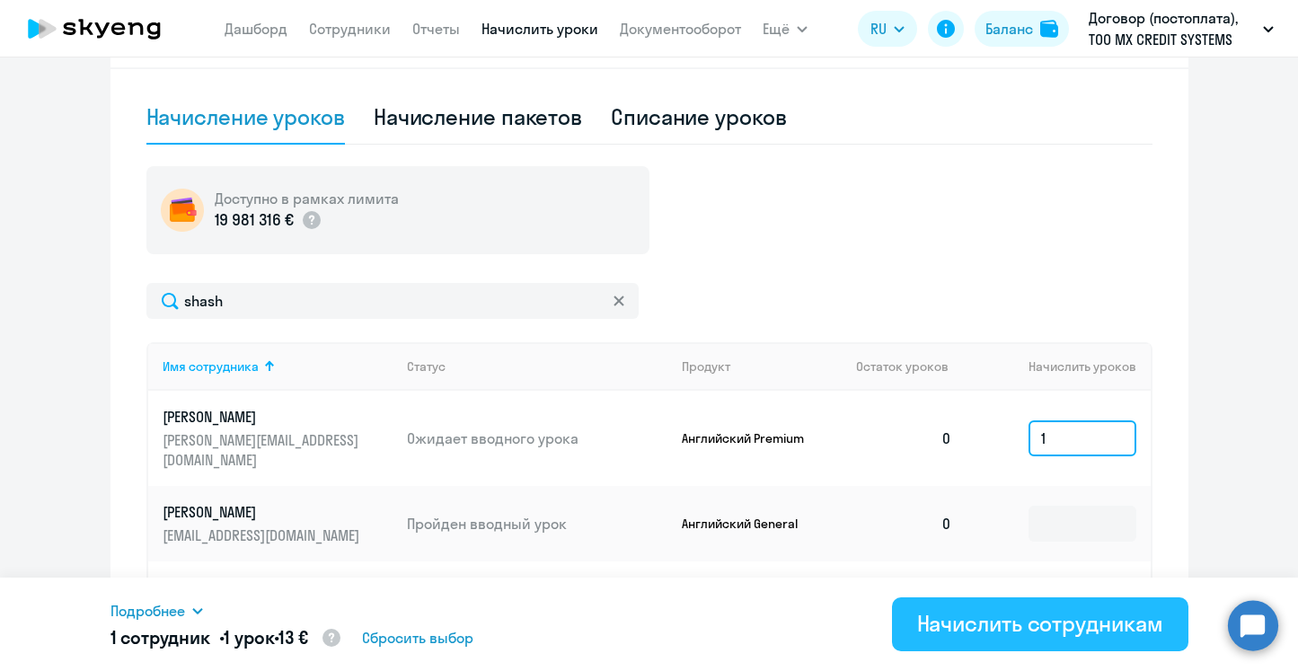
type input "1"
click at [1018, 609] on div "Начислить сотрудникам" at bounding box center [1040, 623] width 246 height 29
